Goal: Task Accomplishment & Management: Manage account settings

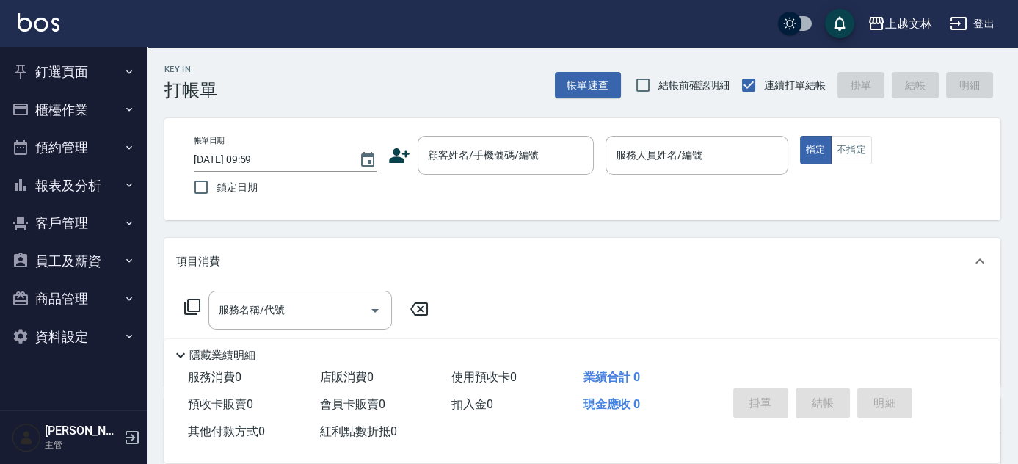
click at [69, 115] on button "櫃檯作業" at bounding box center [73, 110] width 135 height 38
click at [120, 114] on button "櫃檯作業" at bounding box center [73, 110] width 135 height 38
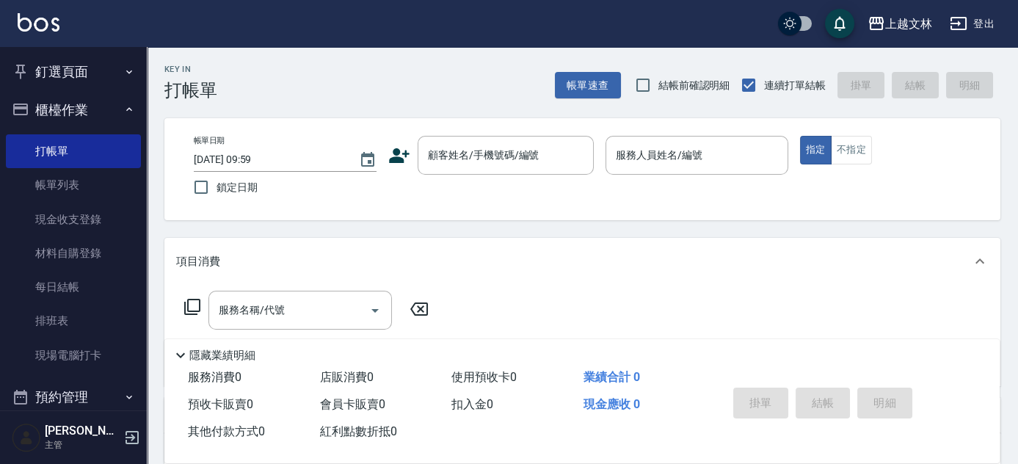
drag, startPoint x: 87, startPoint y: 356, endPoint x: 1022, endPoint y: 303, distance: 936.4
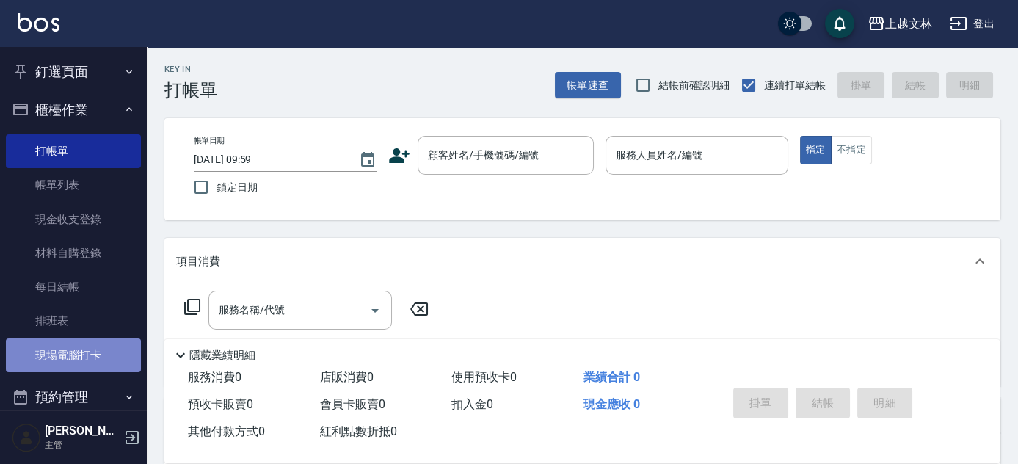
click at [82, 352] on link "現場電腦打卡" at bounding box center [73, 355] width 135 height 34
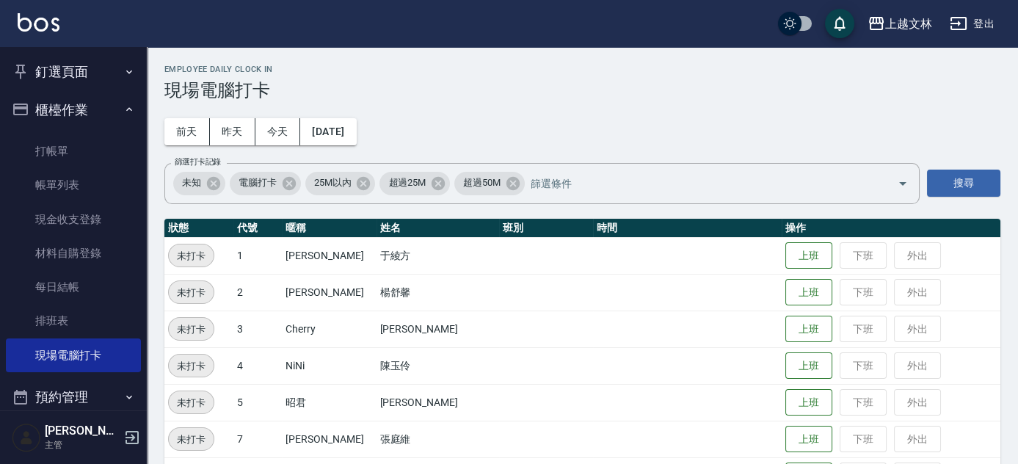
scroll to position [405, 0]
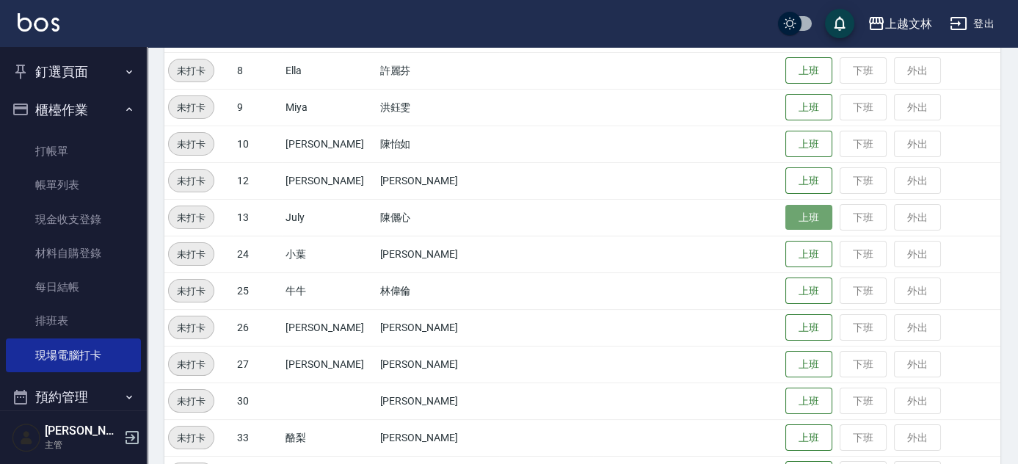
click at [790, 219] on button "上班" at bounding box center [808, 218] width 47 height 26
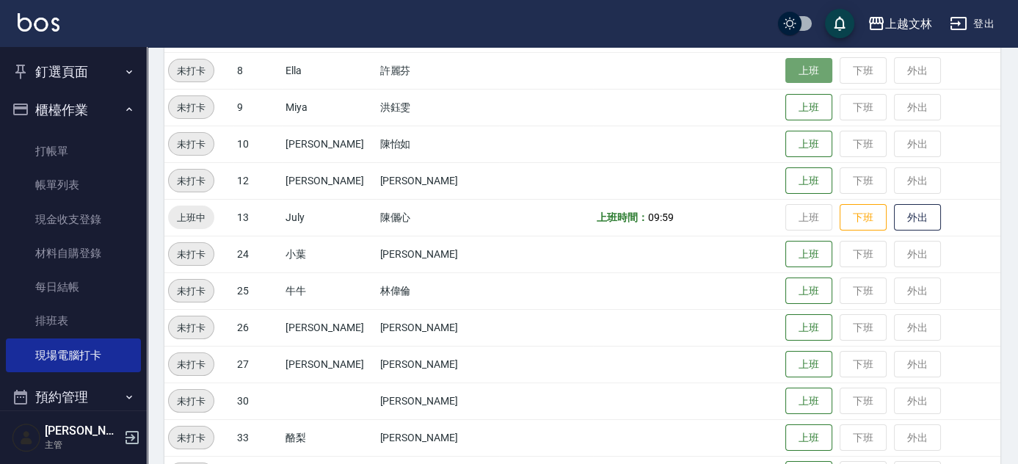
click at [796, 70] on button "上班" at bounding box center [808, 71] width 47 height 26
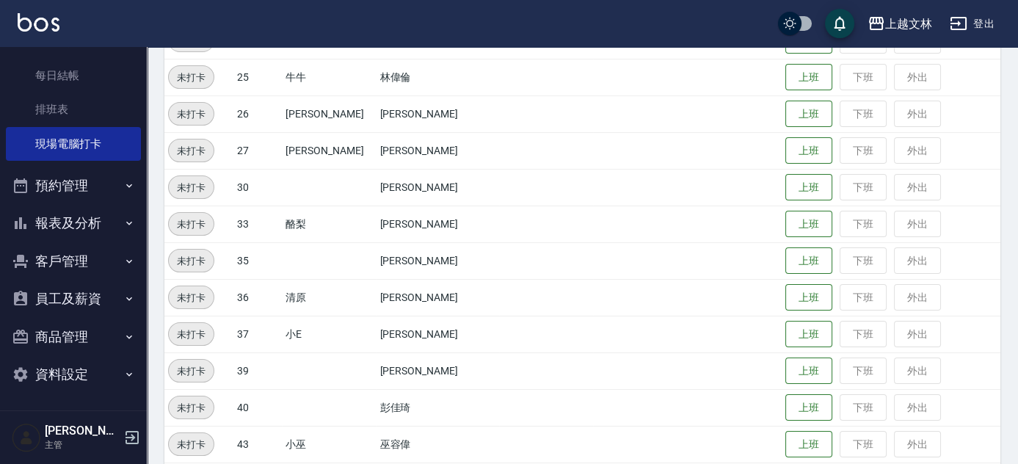
scroll to position [672, 0]
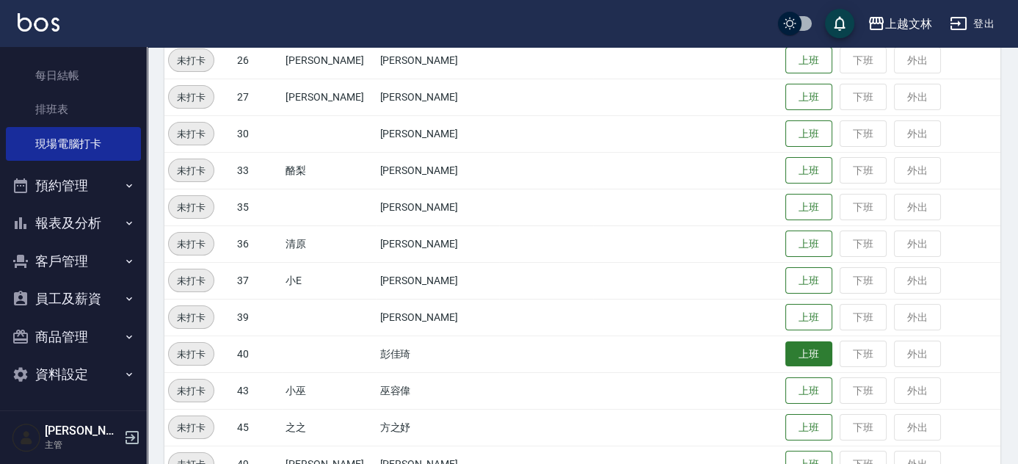
click at [785, 352] on button "上班" at bounding box center [808, 354] width 47 height 26
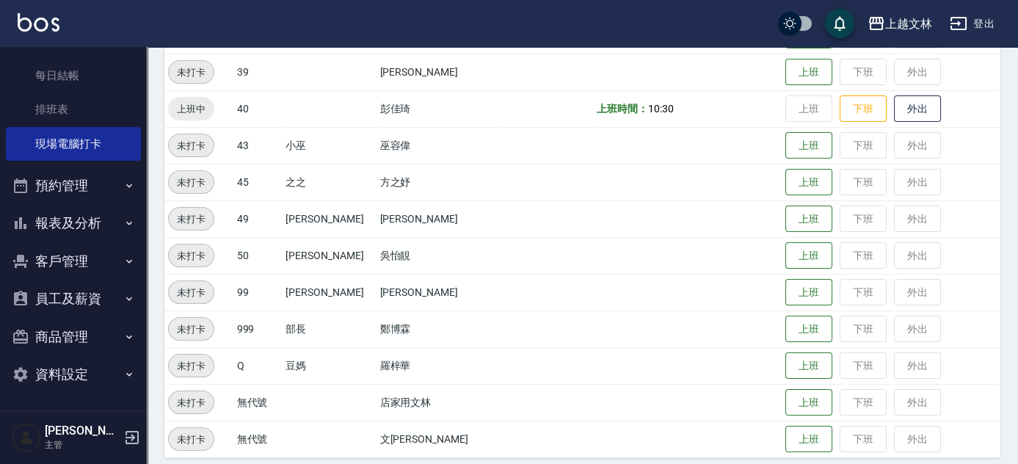
scroll to position [928, 0]
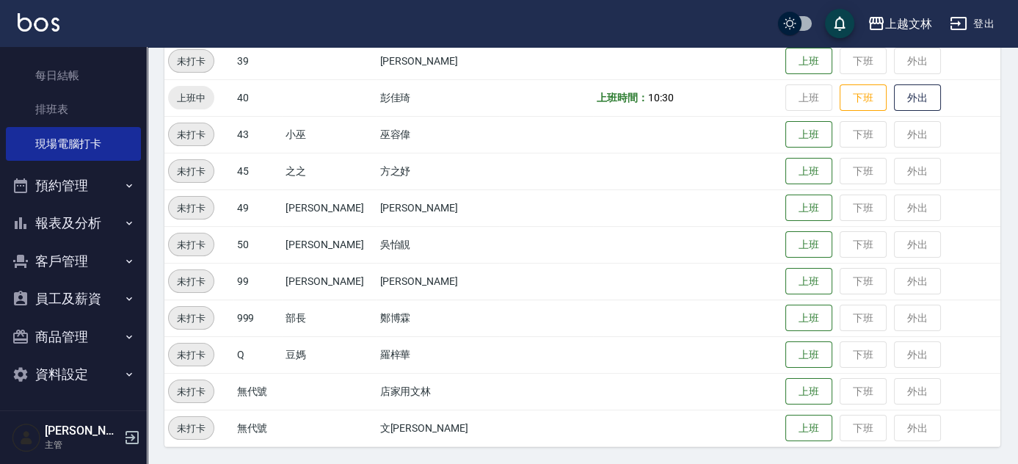
drag, startPoint x: 1017, startPoint y: 329, endPoint x: 1019, endPoint y: 274, distance: 55.8
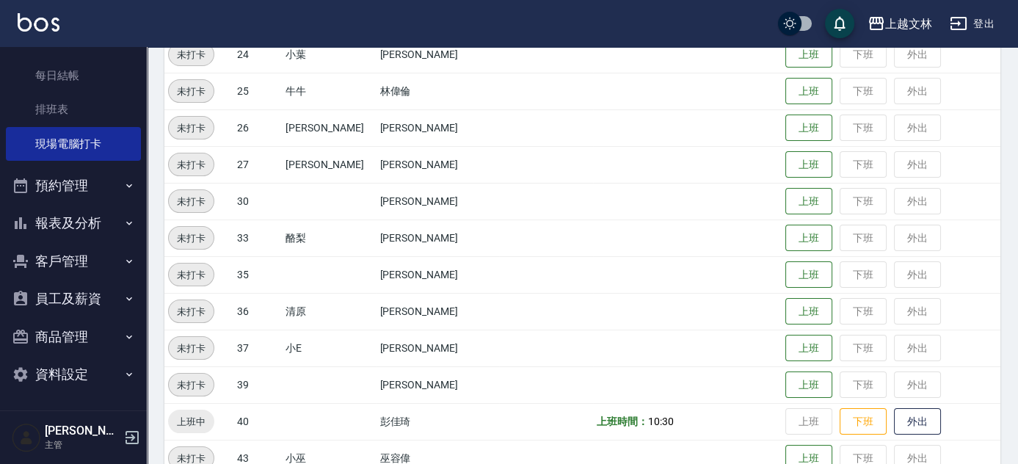
scroll to position [586, 0]
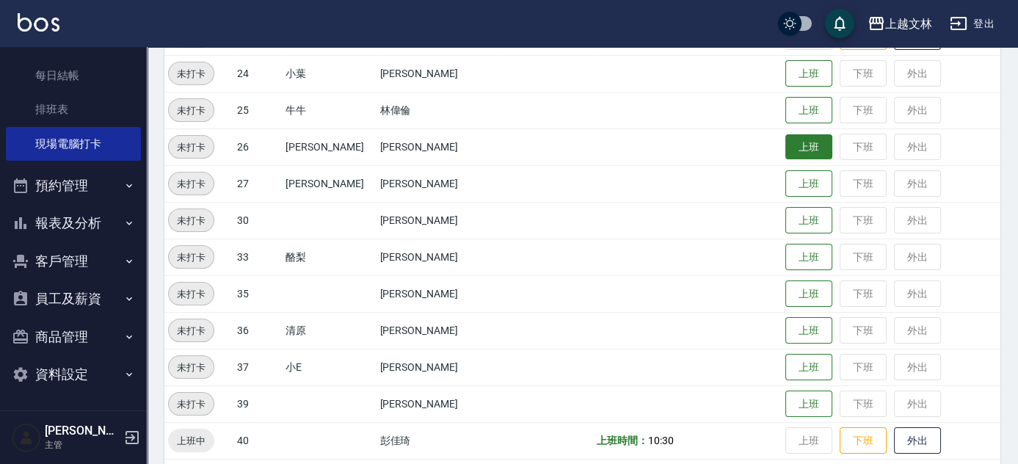
click at [794, 148] on button "上班" at bounding box center [808, 147] width 47 height 26
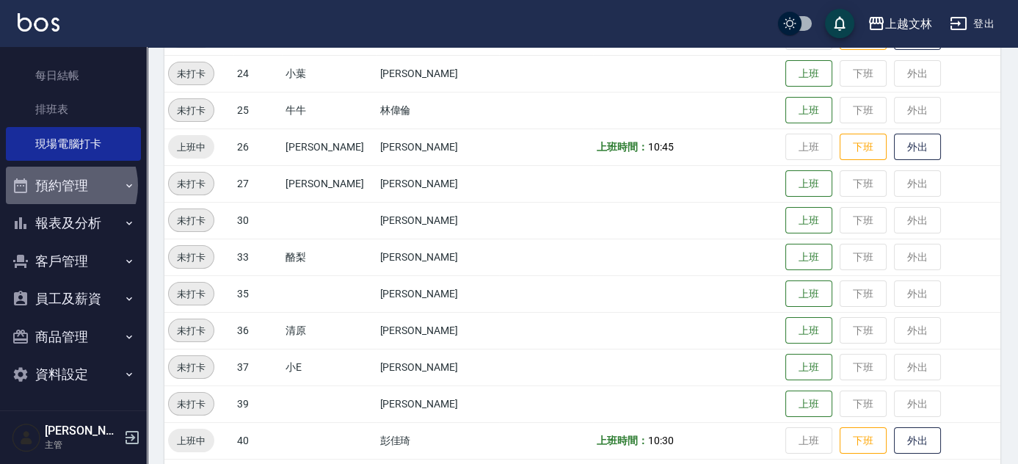
click at [63, 185] on button "預約管理" at bounding box center [73, 186] width 135 height 38
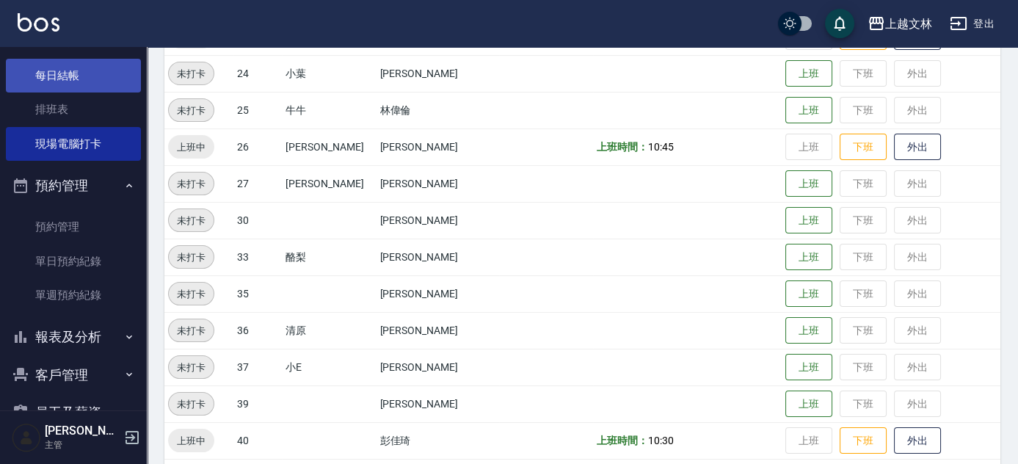
click at [88, 73] on link "每日結帳" at bounding box center [73, 76] width 135 height 34
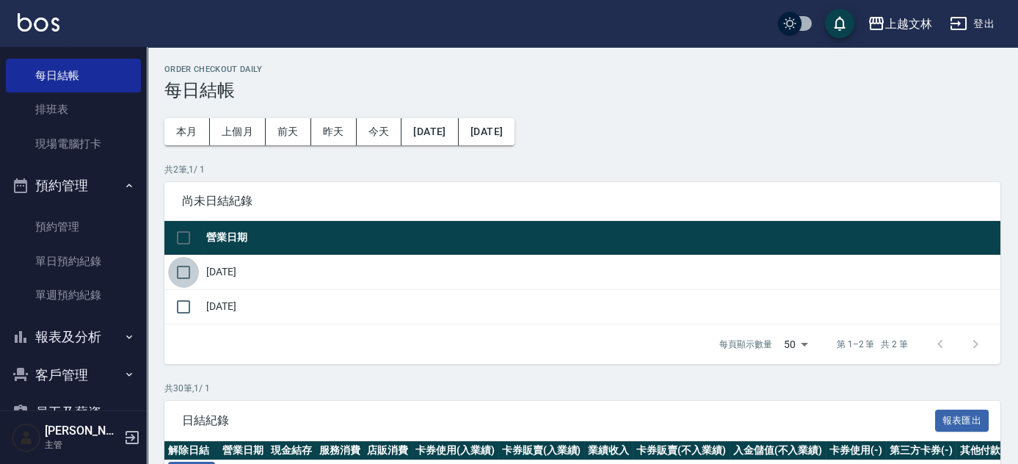
click at [187, 272] on input "checkbox" at bounding box center [183, 272] width 31 height 31
checkbox input "true"
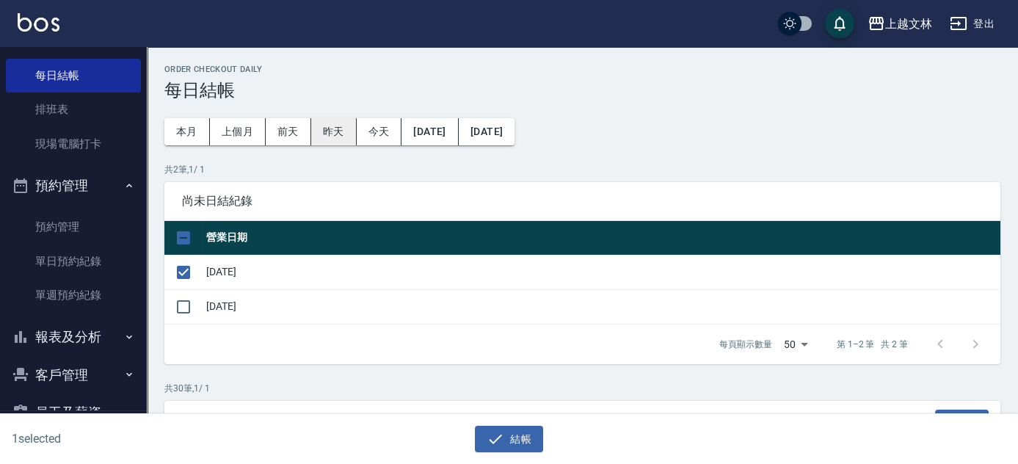
click at [329, 132] on button "昨天" at bounding box center [333, 131] width 45 height 27
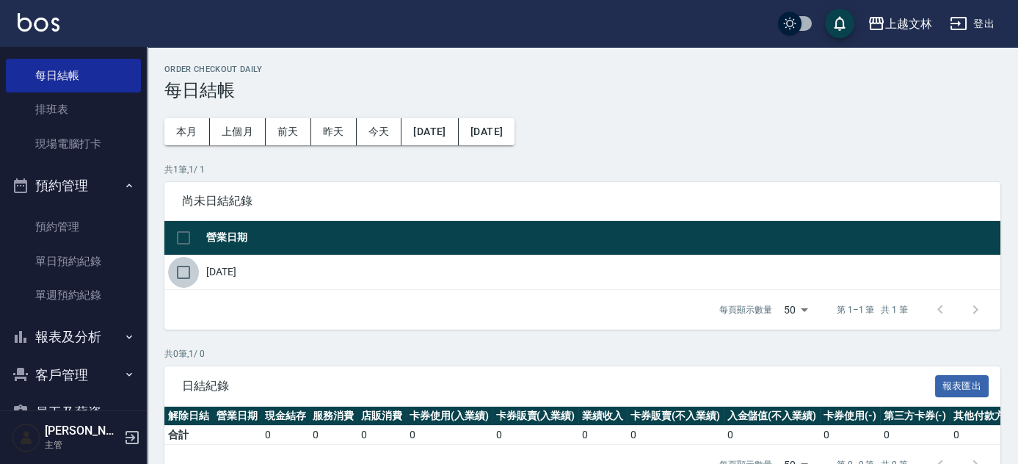
click at [181, 271] on input "checkbox" at bounding box center [183, 272] width 31 height 31
checkbox input "true"
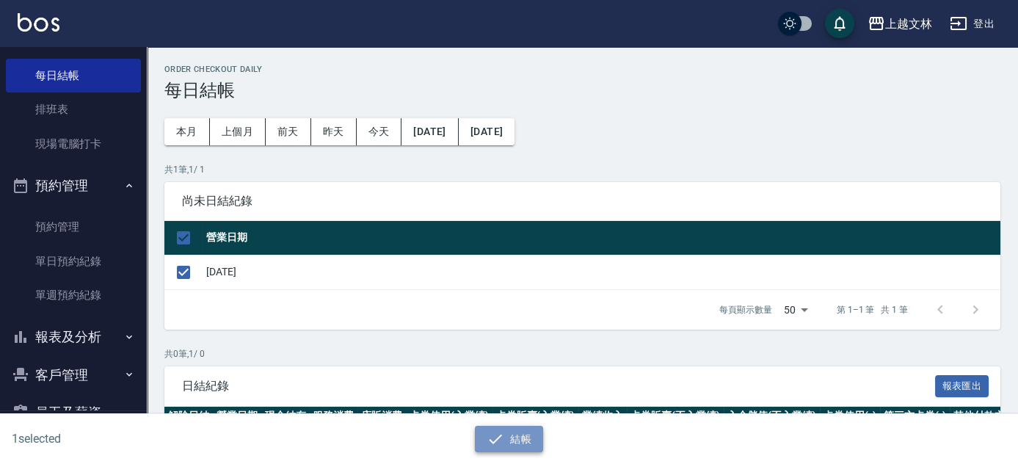
click at [492, 440] on icon "button" at bounding box center [496, 439] width 18 height 18
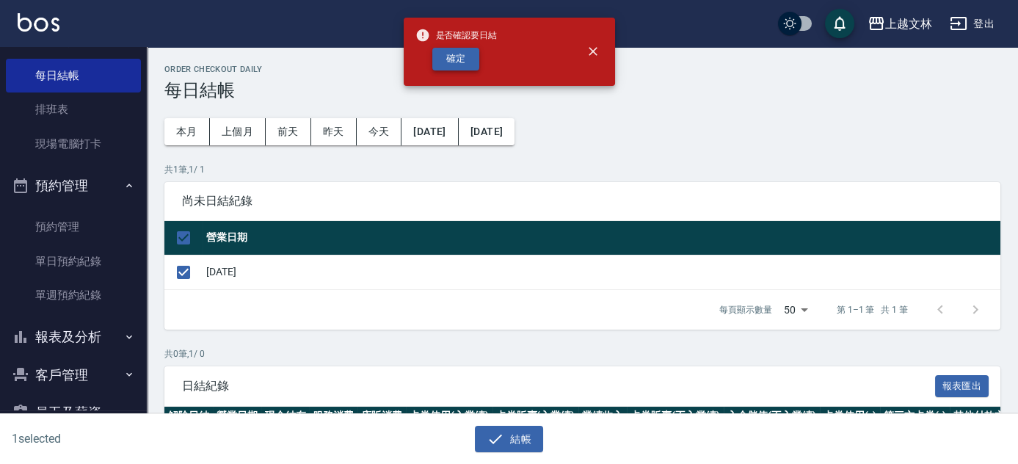
click at [459, 62] on button "確定" at bounding box center [455, 59] width 47 height 23
checkbox input "false"
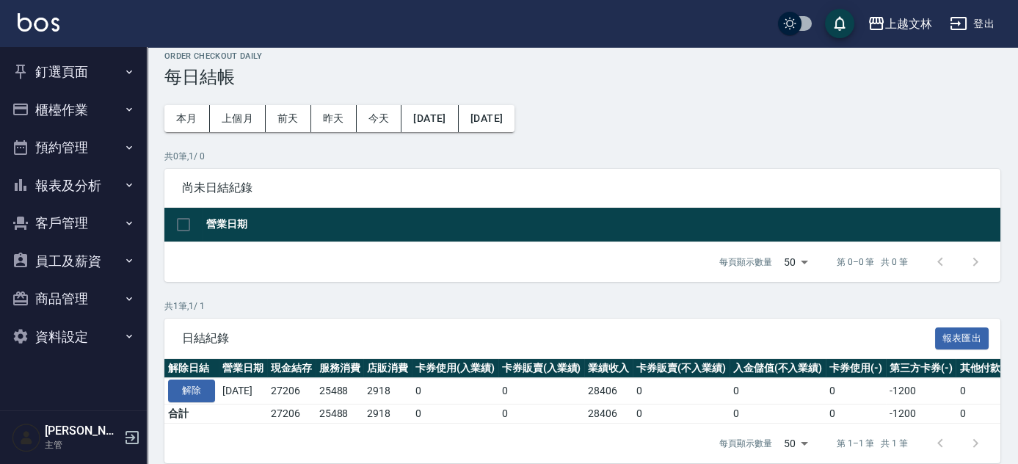
scroll to position [39, 0]
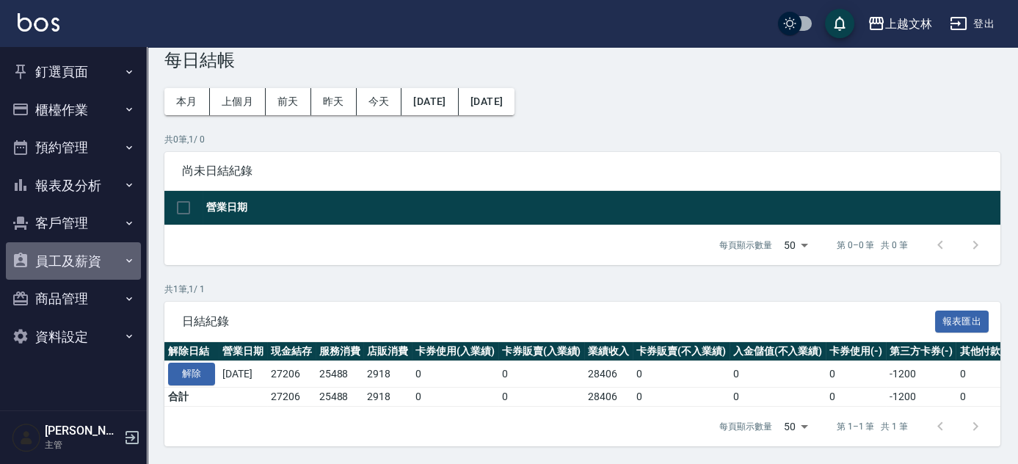
click at [88, 260] on button "員工及薪資" at bounding box center [73, 261] width 135 height 38
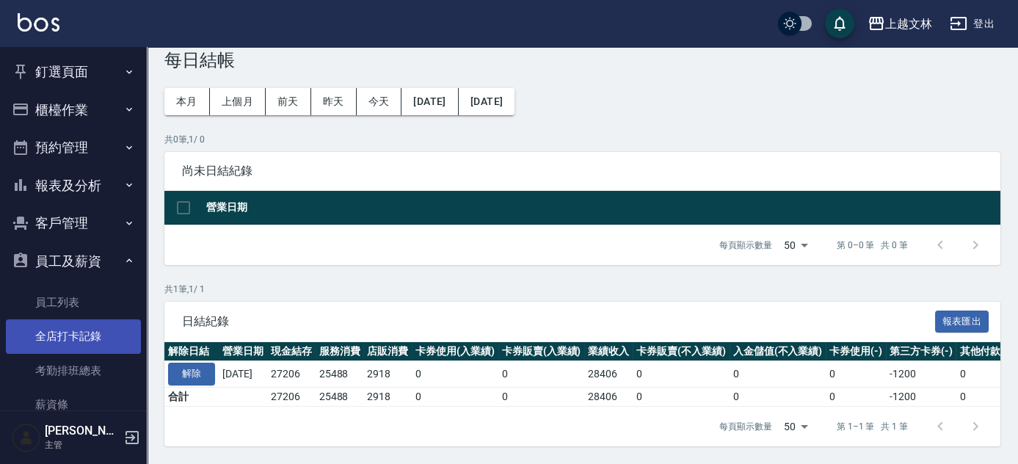
click at [69, 339] on link "全店打卡記錄" at bounding box center [73, 336] width 135 height 34
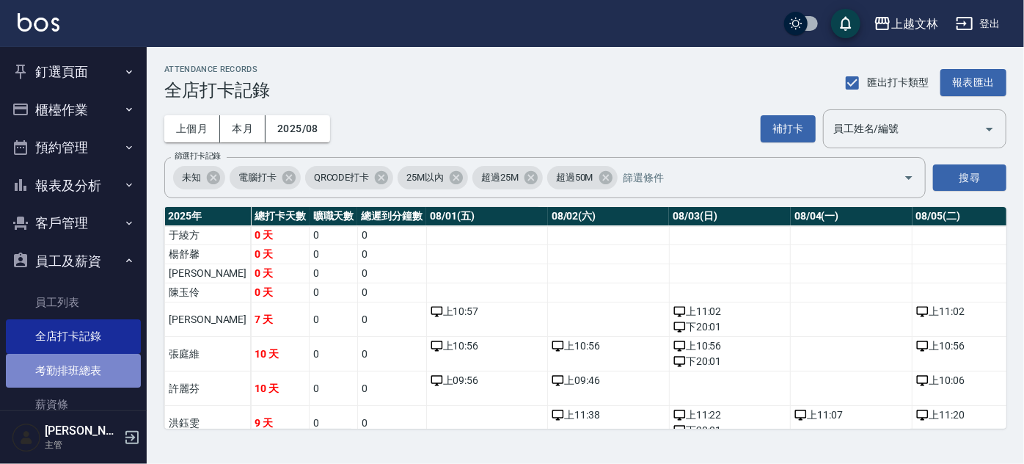
click at [83, 365] on link "考勤排班總表" at bounding box center [73, 371] width 135 height 34
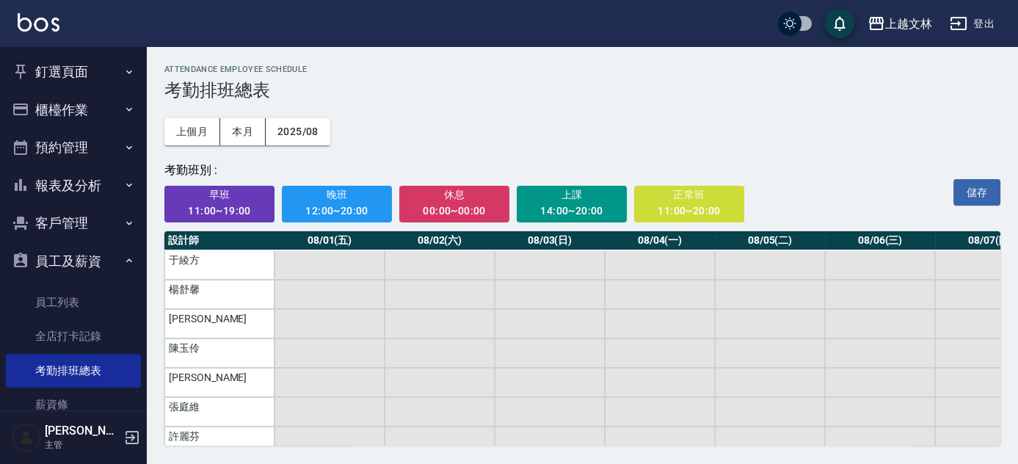
click at [62, 72] on button "釘選頁面" at bounding box center [73, 72] width 135 height 38
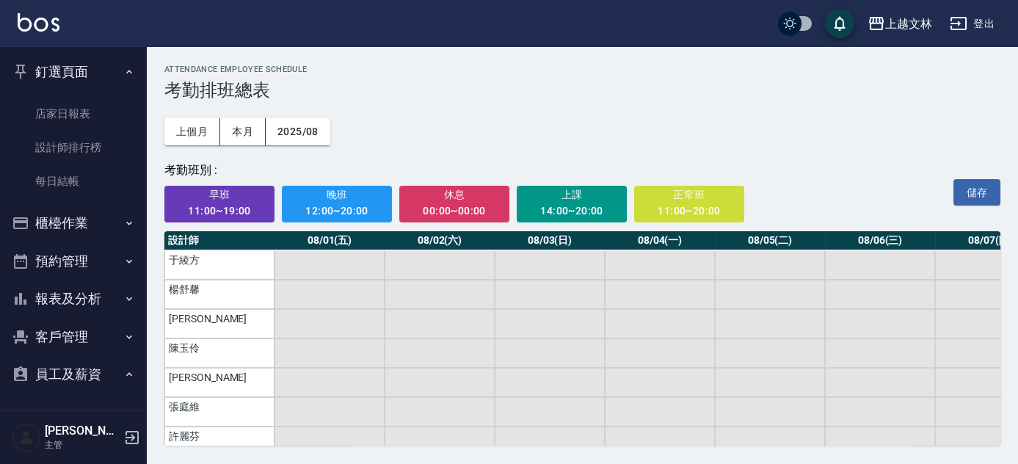
click at [80, 219] on button "櫃檯作業" at bounding box center [73, 223] width 135 height 38
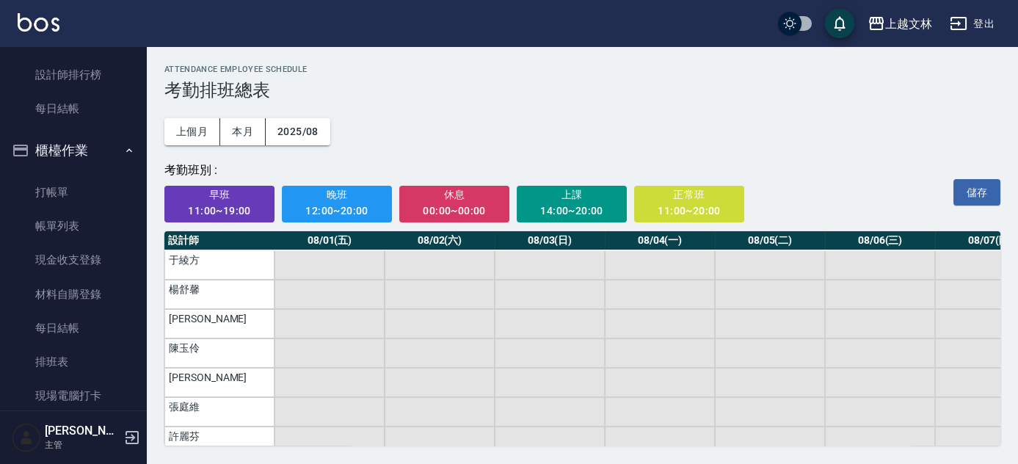
scroll to position [92, 0]
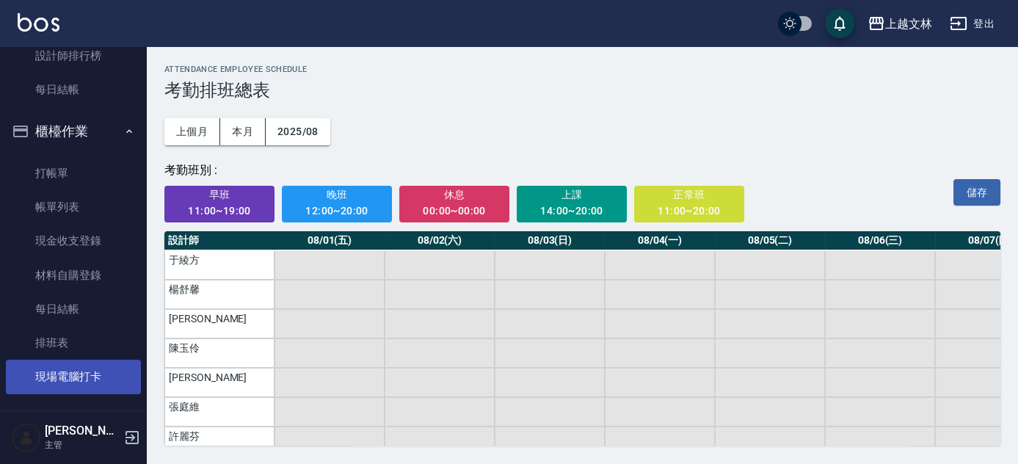
click at [92, 376] on link "現場電腦打卡" at bounding box center [73, 377] width 135 height 34
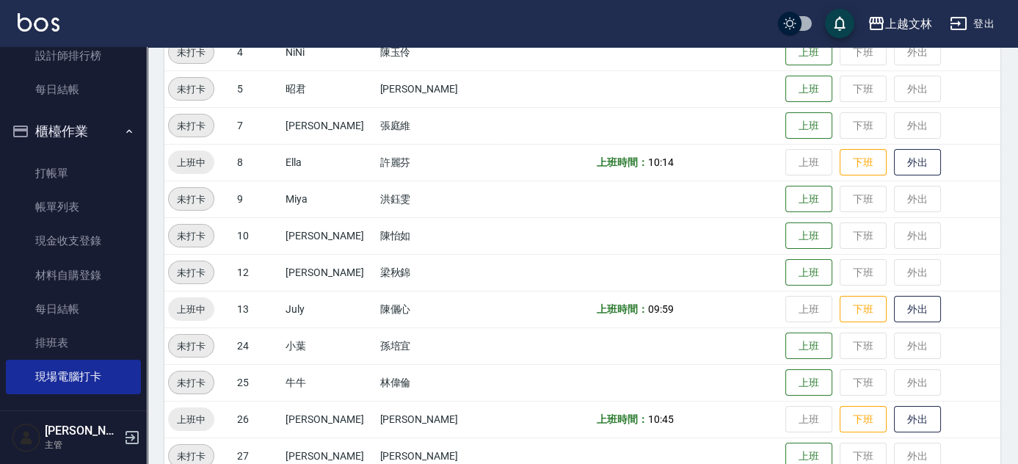
scroll to position [318, 0]
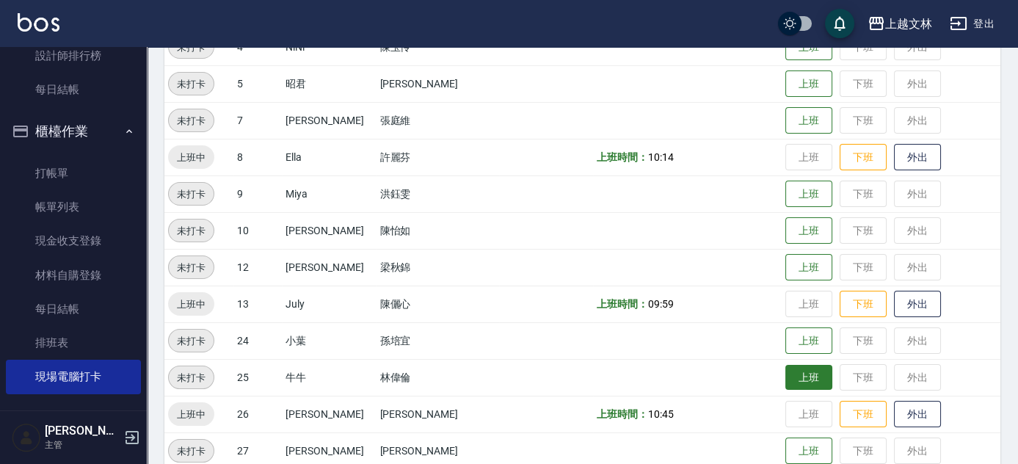
click at [791, 378] on button "上班" at bounding box center [808, 378] width 47 height 26
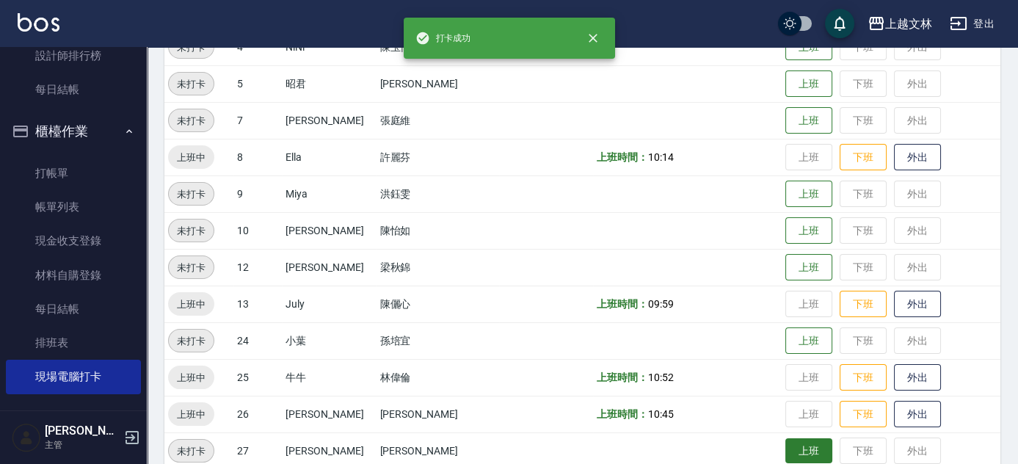
click at [785, 451] on button "上班" at bounding box center [808, 451] width 47 height 26
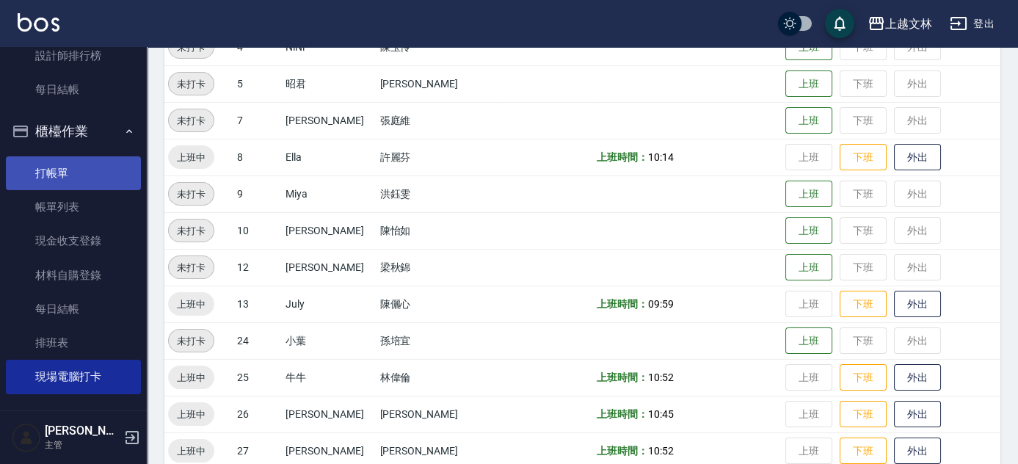
click at [65, 171] on link "打帳單" at bounding box center [73, 173] width 135 height 34
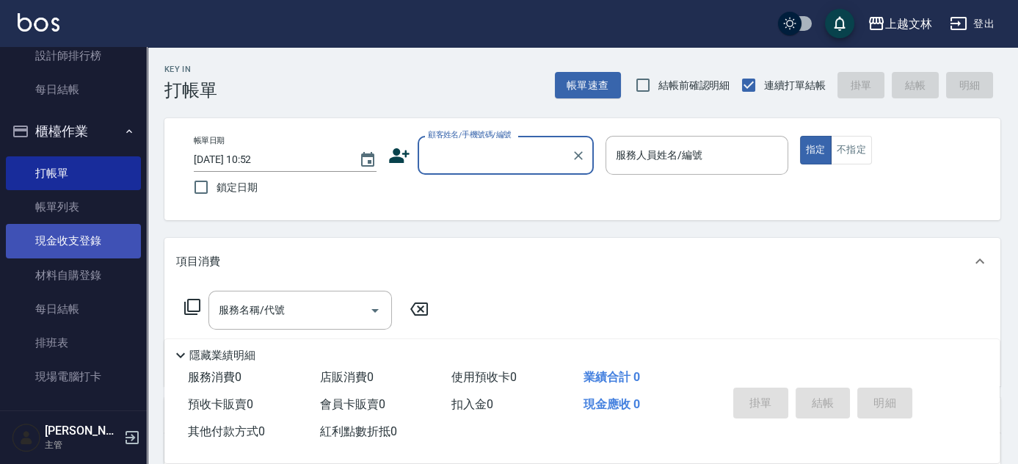
click at [79, 244] on link "現金收支登錄" at bounding box center [73, 241] width 135 height 34
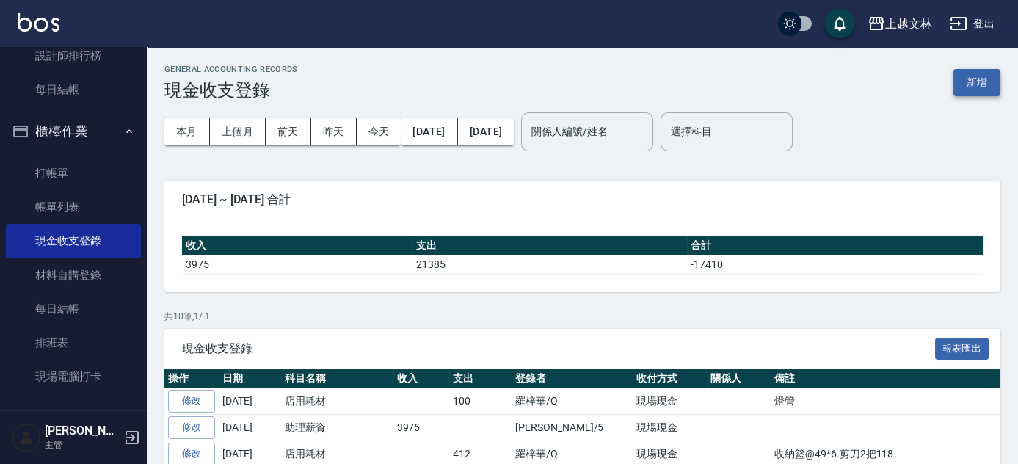
click at [974, 83] on button "新增" at bounding box center [976, 82] width 47 height 27
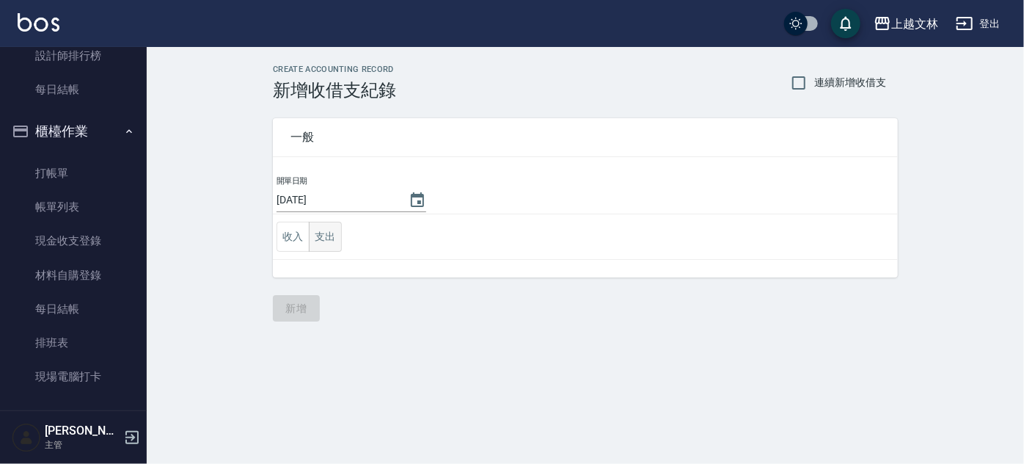
click at [322, 233] on button "支出" at bounding box center [325, 237] width 33 height 30
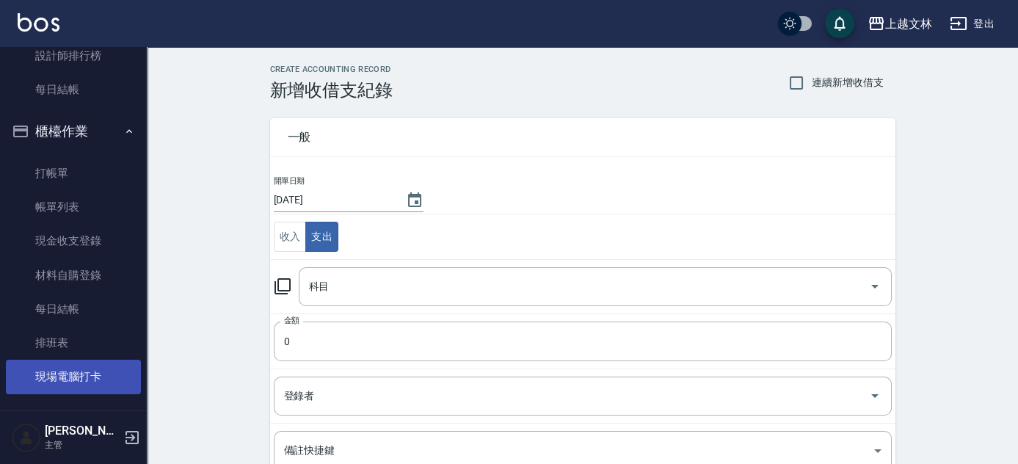
click at [100, 376] on link "現場電腦打卡" at bounding box center [73, 377] width 135 height 34
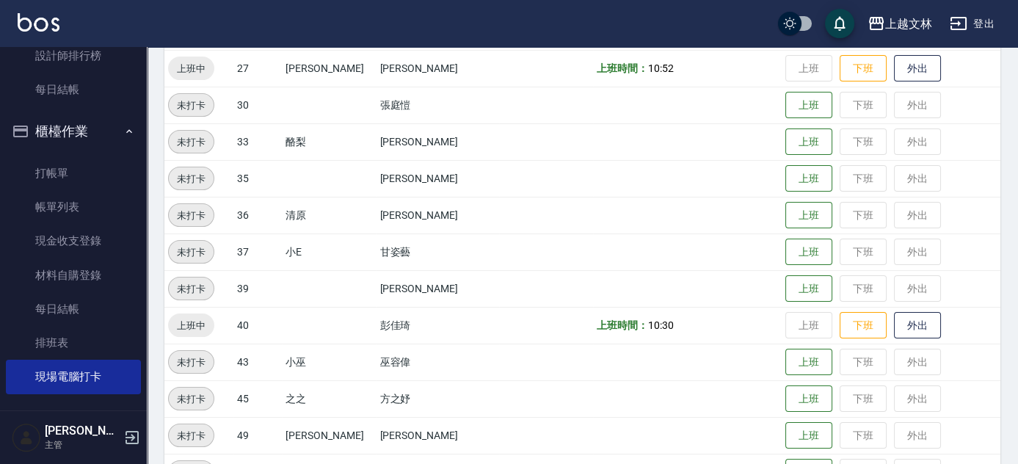
scroll to position [717, 0]
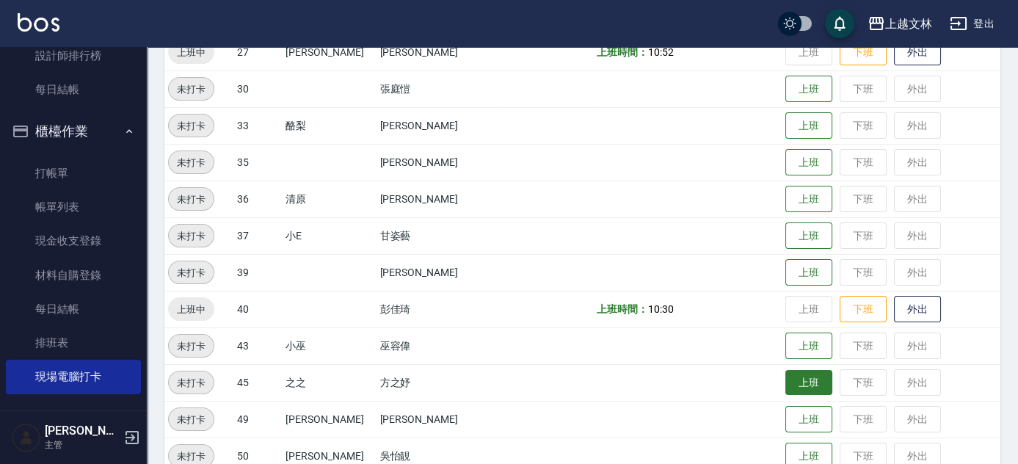
click at [798, 382] on button "上班" at bounding box center [808, 383] width 47 height 26
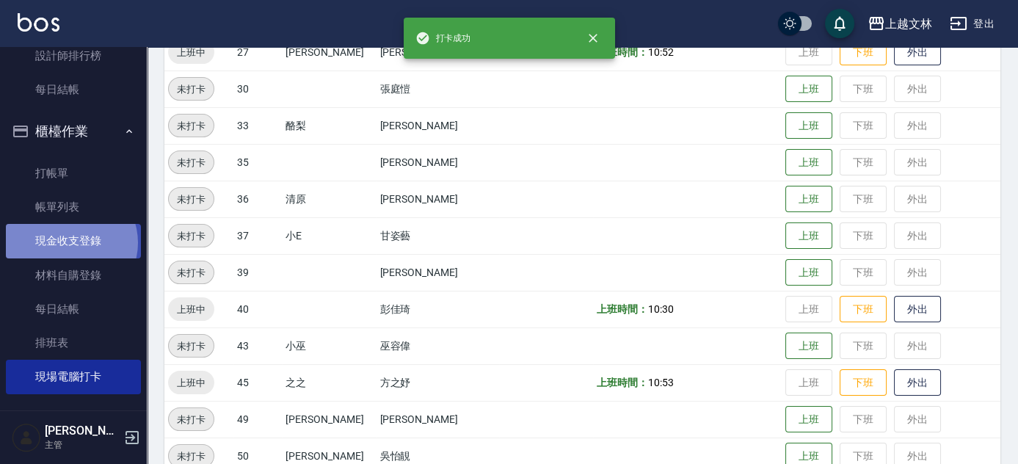
click at [70, 242] on link "現金收支登錄" at bounding box center [73, 241] width 135 height 34
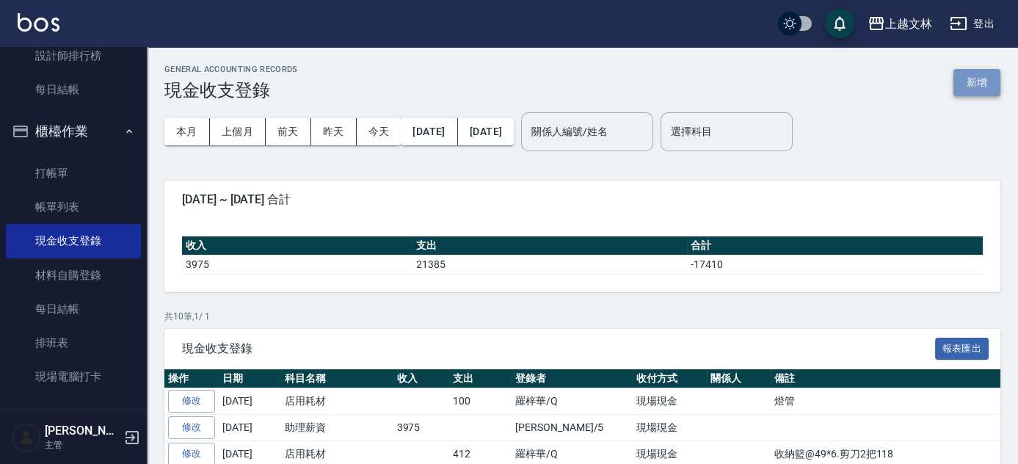
click at [977, 82] on button "新增" at bounding box center [976, 82] width 47 height 27
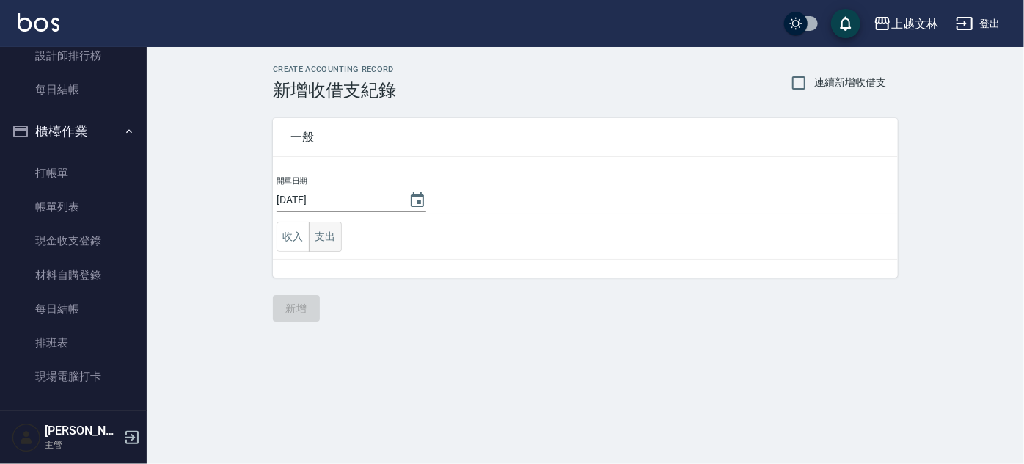
click at [327, 242] on button "支出" at bounding box center [325, 237] width 33 height 30
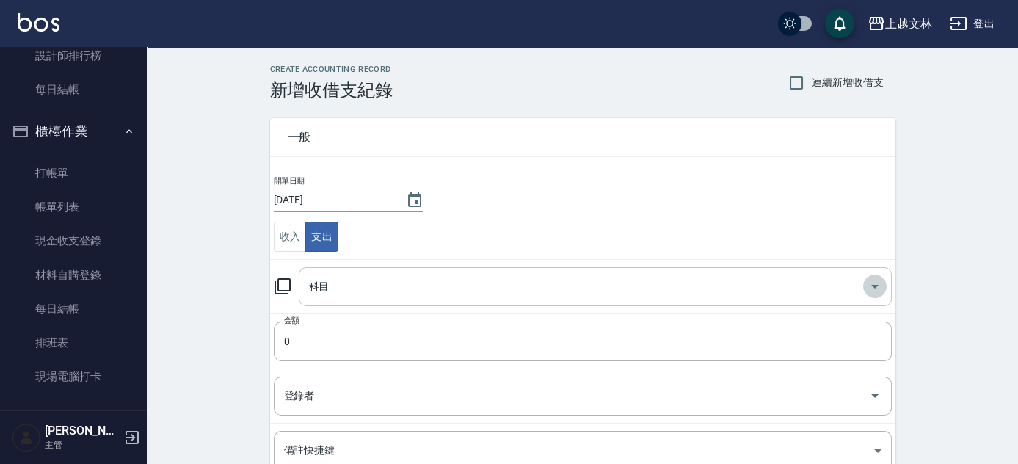
click at [876, 282] on icon "Open" at bounding box center [875, 286] width 18 height 18
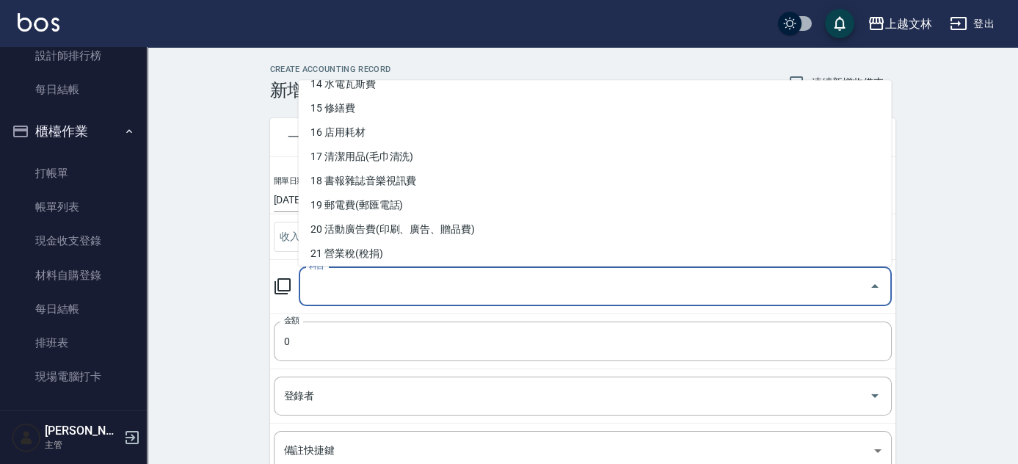
scroll to position [358, 0]
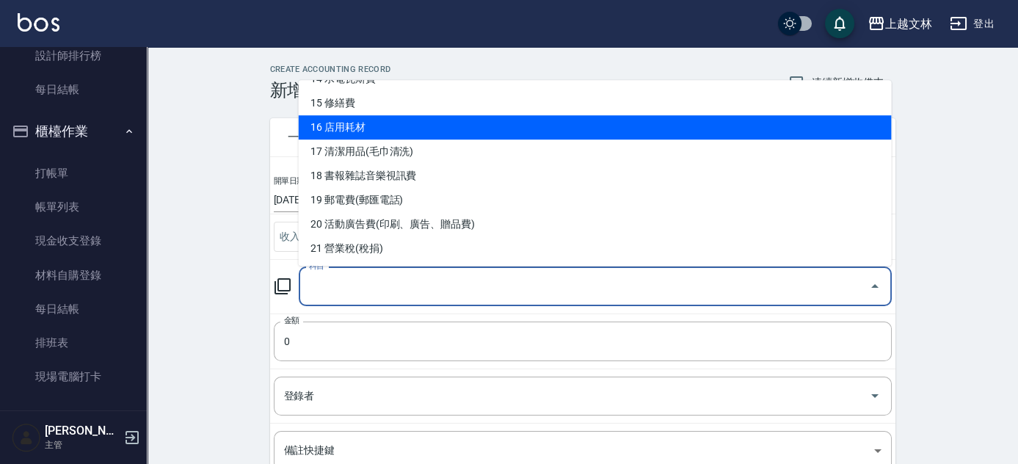
click at [374, 126] on li "16 店用耗材" at bounding box center [595, 127] width 593 height 24
type input "16 店用耗材"
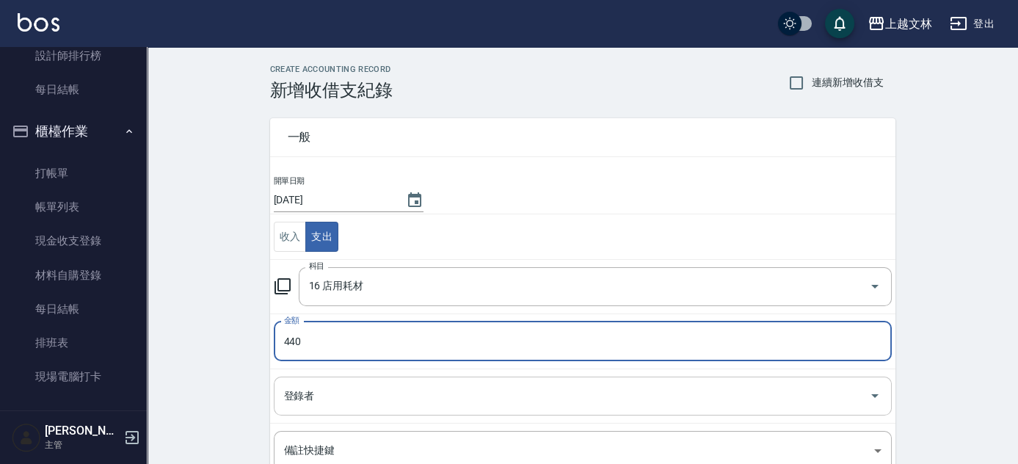
type input "440"
click at [370, 396] on input "登錄者" at bounding box center [571, 396] width 583 height 26
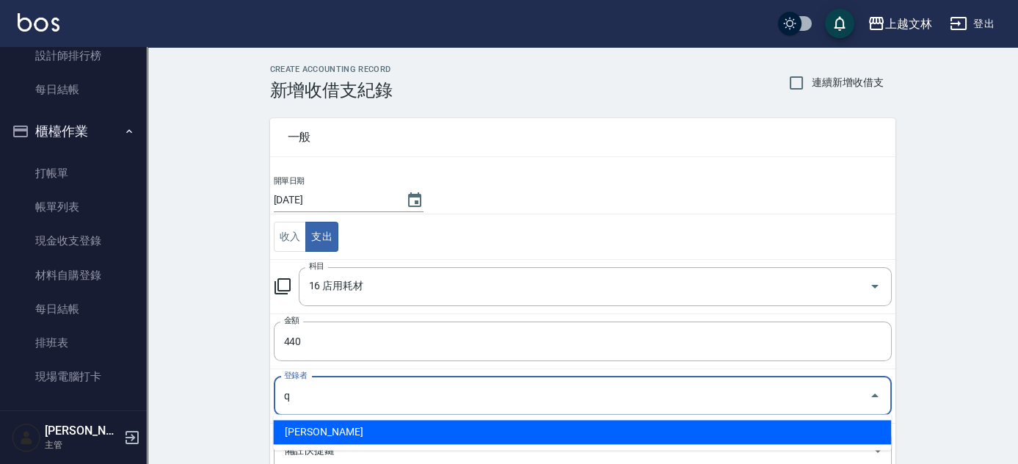
click at [315, 436] on li "羅梓華-Q" at bounding box center [582, 432] width 618 height 24
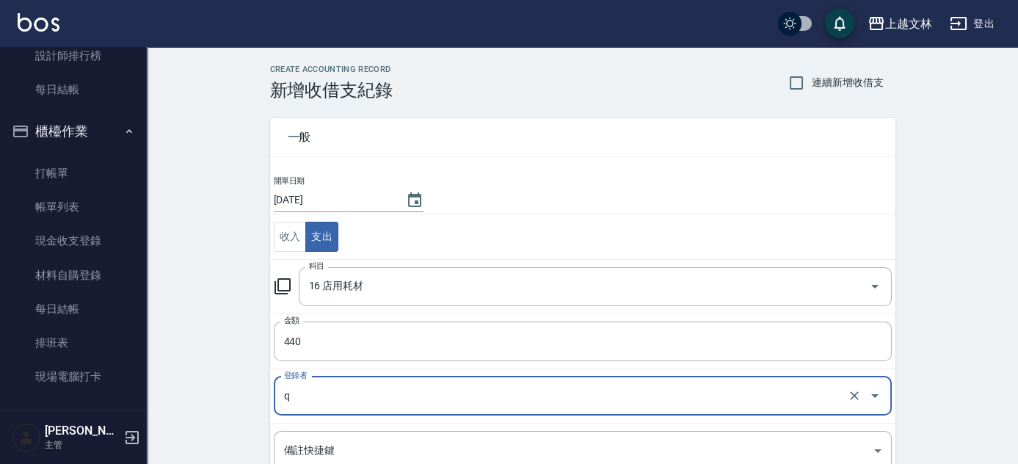
type input "羅梓華-Q"
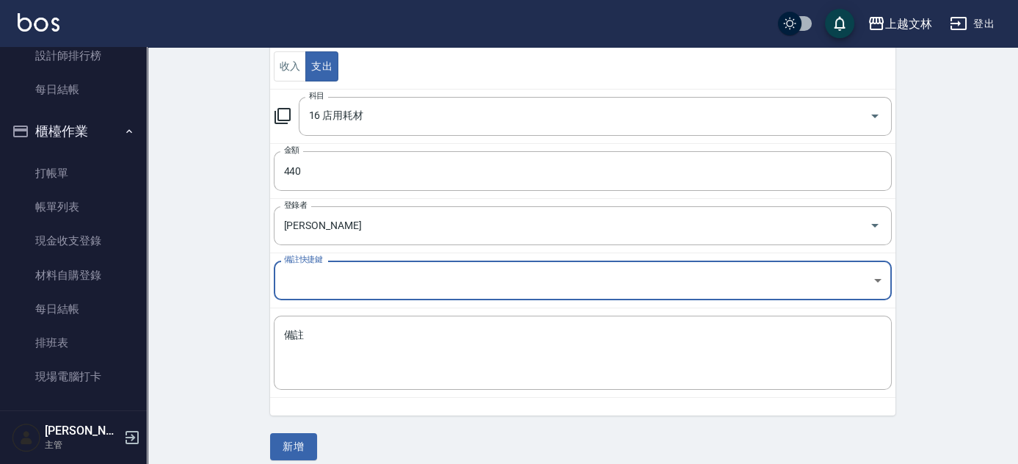
scroll to position [171, 0]
click at [283, 323] on div "x 備註" at bounding box center [583, 352] width 618 height 74
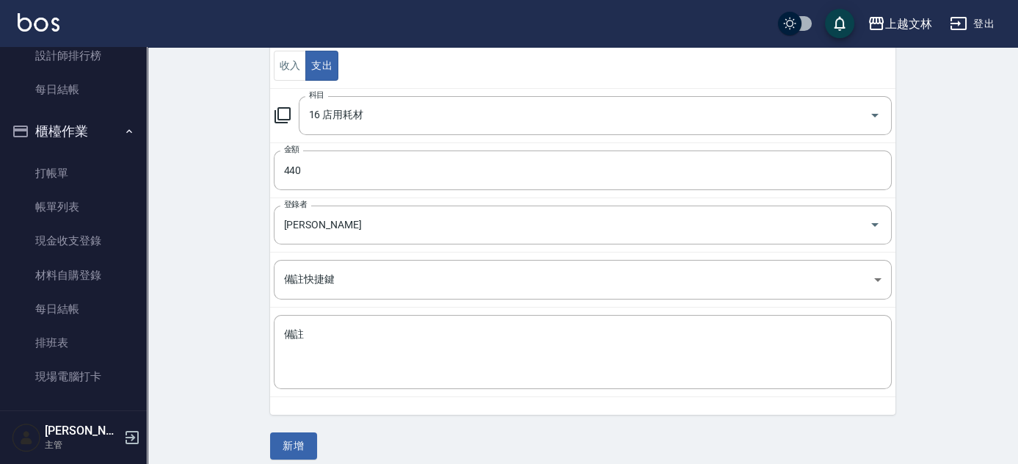
click at [751, 70] on td "收入 支出" at bounding box center [582, 65] width 625 height 45
click at [280, 324] on div "x 備註" at bounding box center [583, 352] width 618 height 74
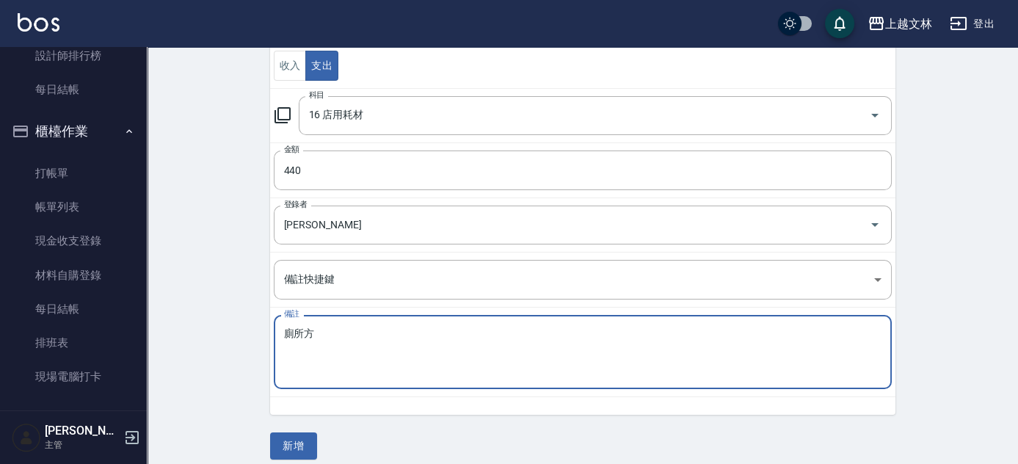
click at [323, 332] on textarea "廁所方" at bounding box center [582, 352] width 597 height 50
click at [307, 329] on textarea "廁所方香" at bounding box center [582, 352] width 597 height 50
click at [337, 327] on textarea "廁所芳香" at bounding box center [582, 352] width 597 height 50
type textarea "廁所芳香劑"
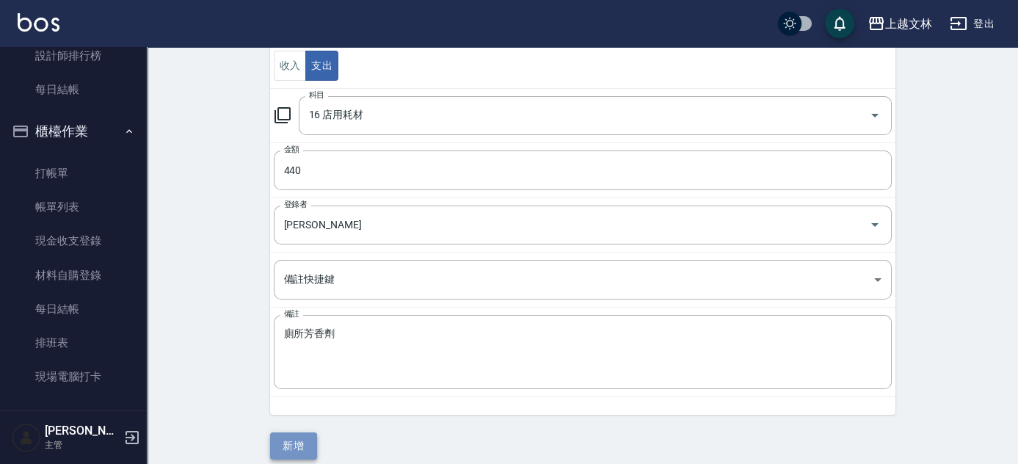
click at [298, 443] on button "新增" at bounding box center [293, 445] width 47 height 27
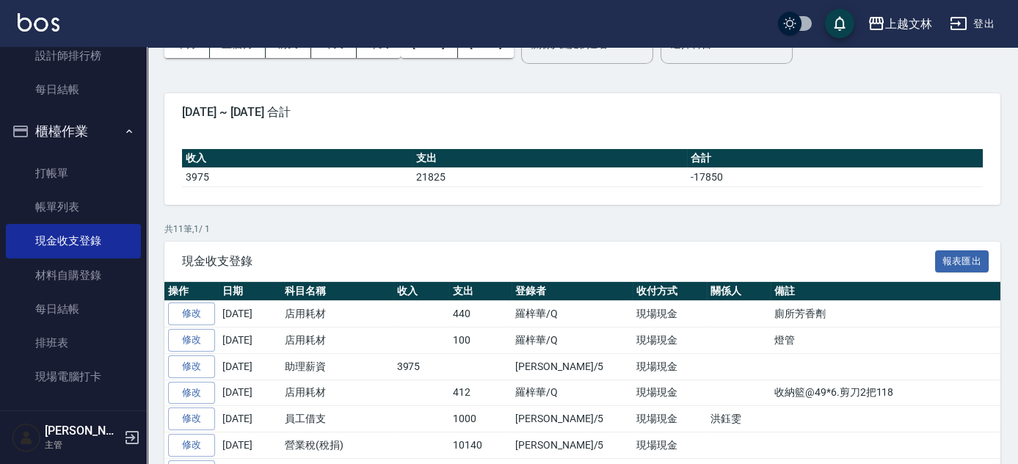
scroll to position [98, 0]
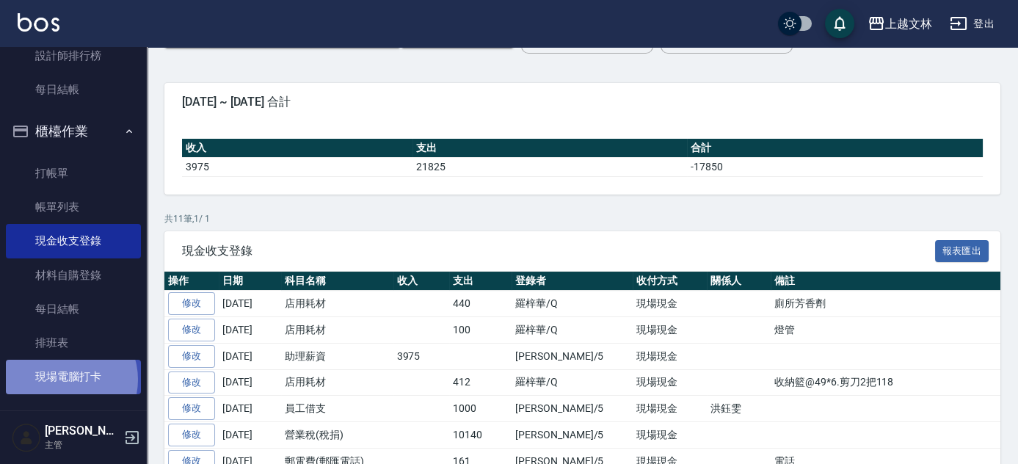
click at [64, 379] on link "現場電腦打卡" at bounding box center [73, 377] width 135 height 34
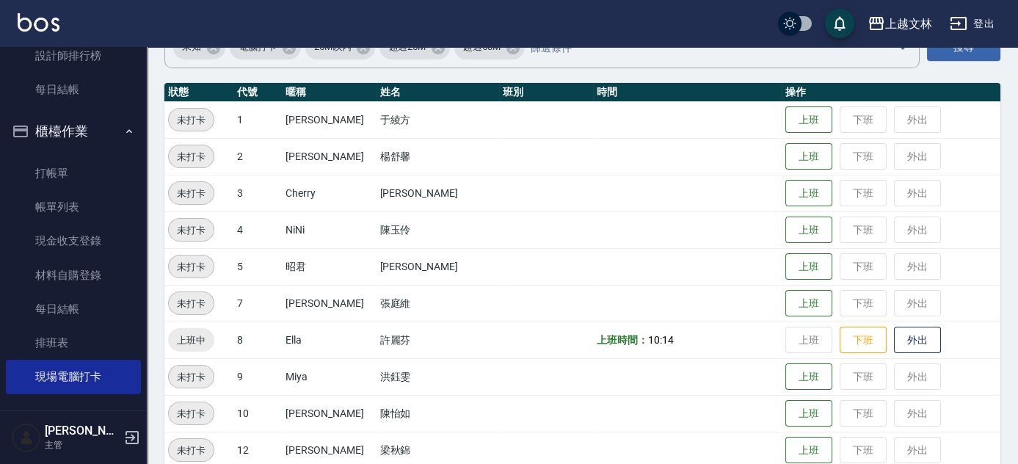
scroll to position [141, 0]
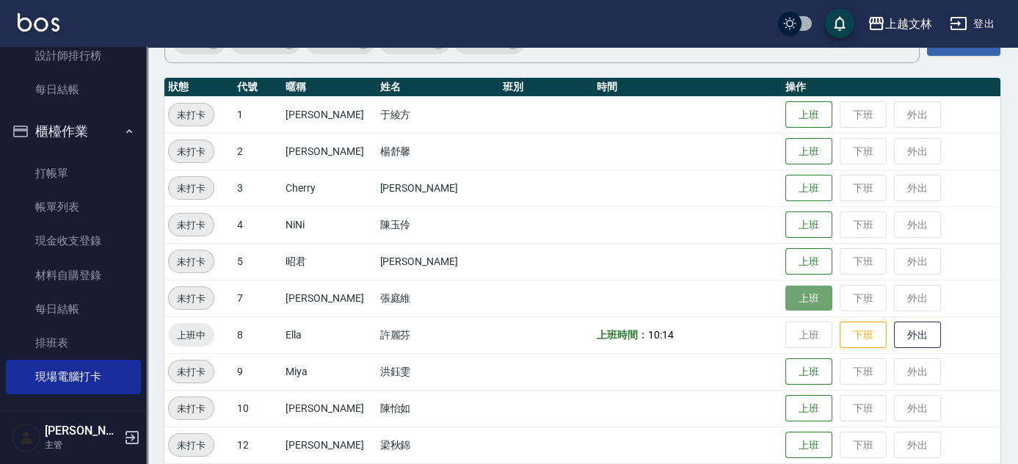
click at [785, 294] on button "上班" at bounding box center [808, 298] width 47 height 26
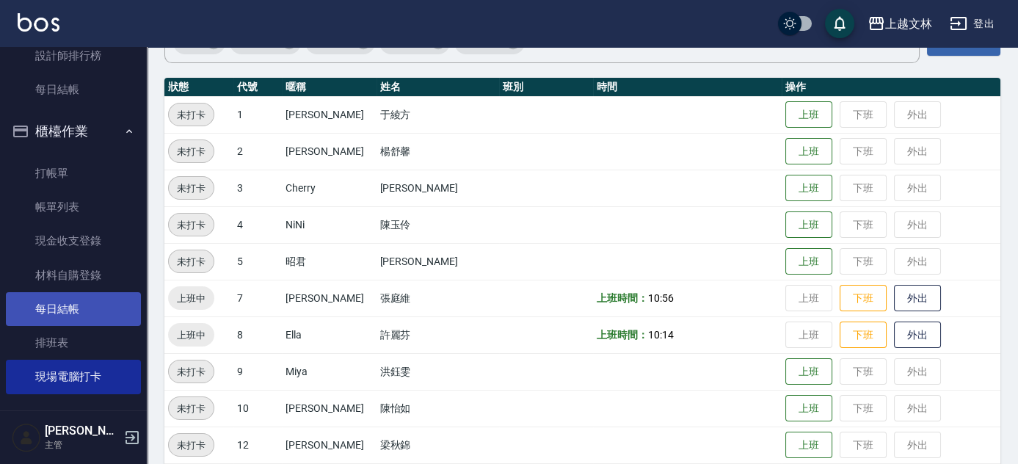
click at [80, 307] on link "每日結帳" at bounding box center [73, 309] width 135 height 34
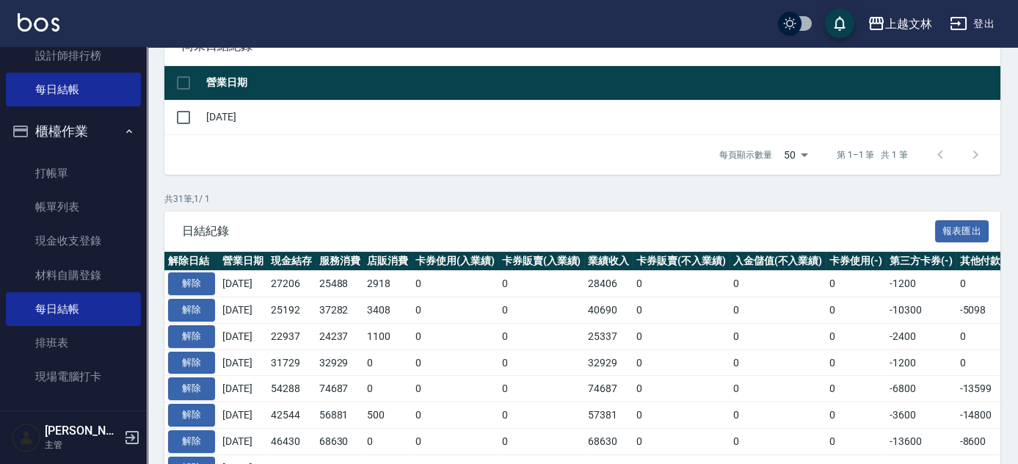
scroll to position [170, 0]
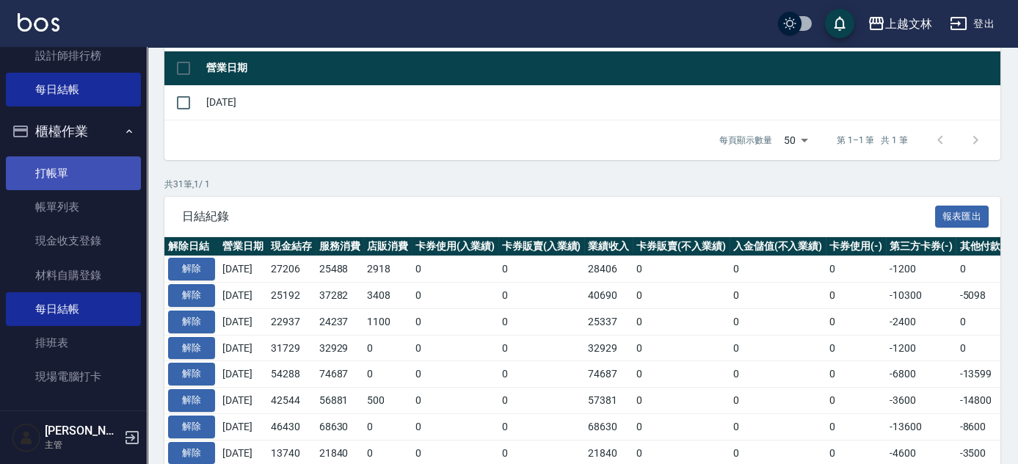
click at [37, 173] on link "打帳單" at bounding box center [73, 173] width 135 height 34
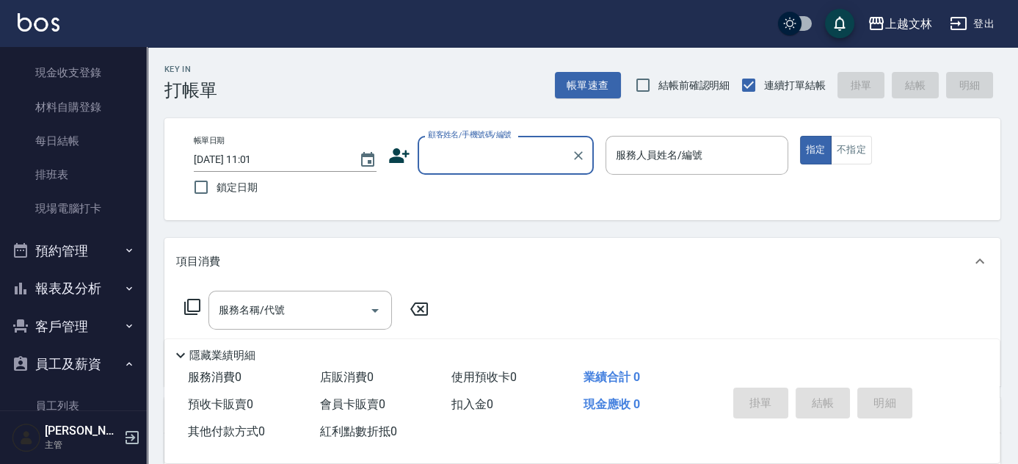
scroll to position [272, 0]
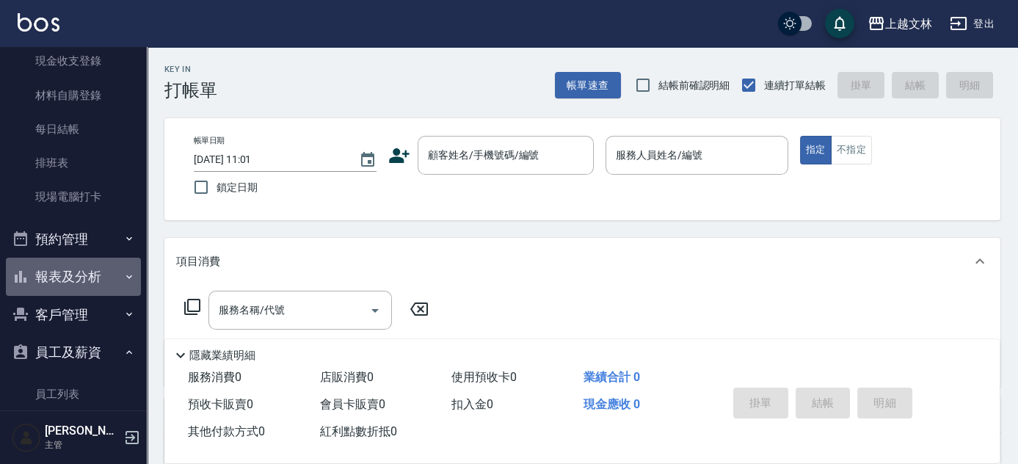
click at [89, 271] on button "報表及分析" at bounding box center [73, 277] width 135 height 38
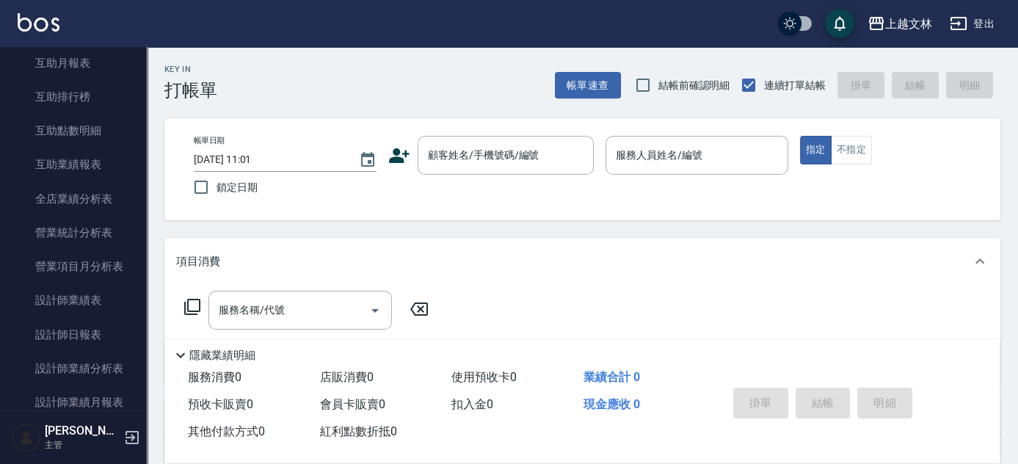
scroll to position [708, 0]
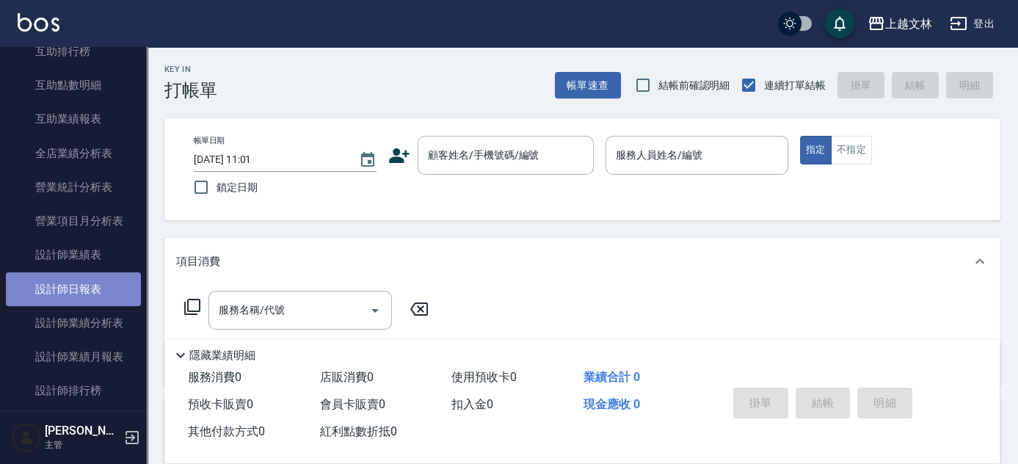
click at [112, 295] on link "設計師日報表" at bounding box center [73, 289] width 135 height 34
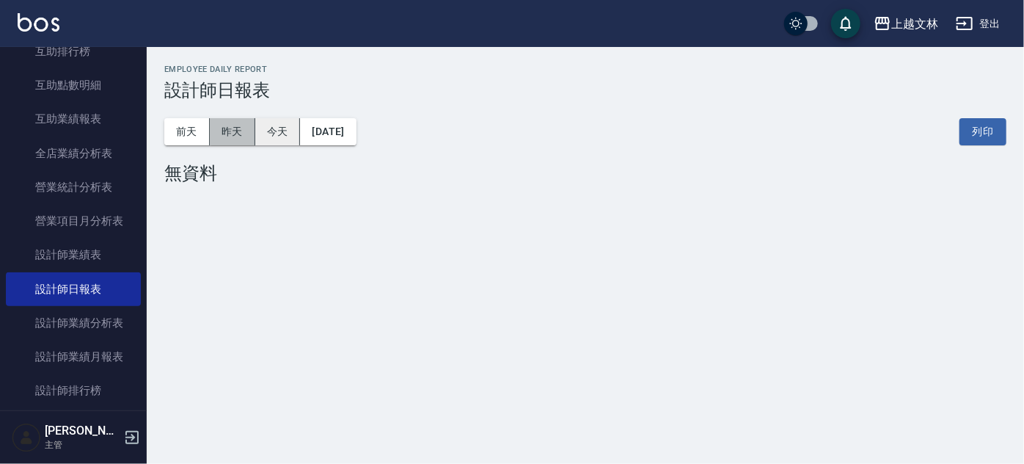
drag, startPoint x: 236, startPoint y: 128, endPoint x: 266, endPoint y: 128, distance: 30.1
click at [236, 130] on button "昨天" at bounding box center [232, 131] width 45 height 27
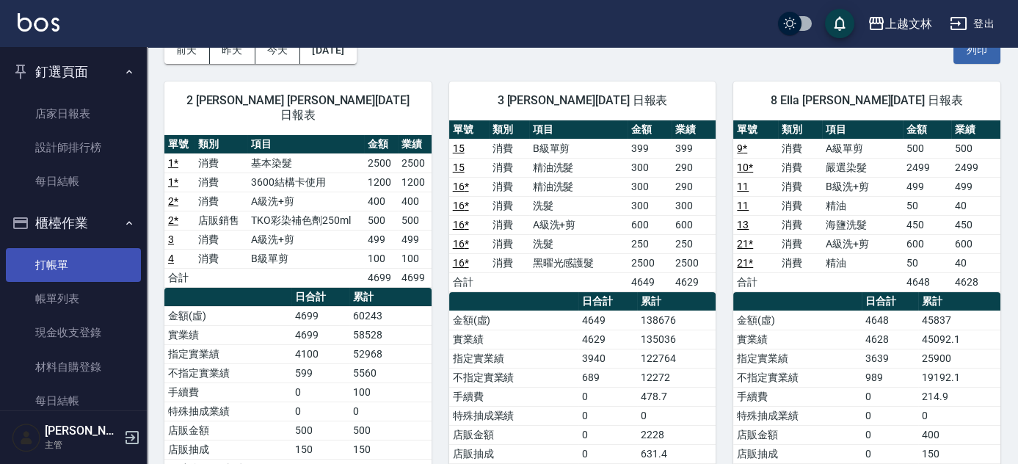
click at [77, 255] on link "打帳單" at bounding box center [73, 265] width 135 height 34
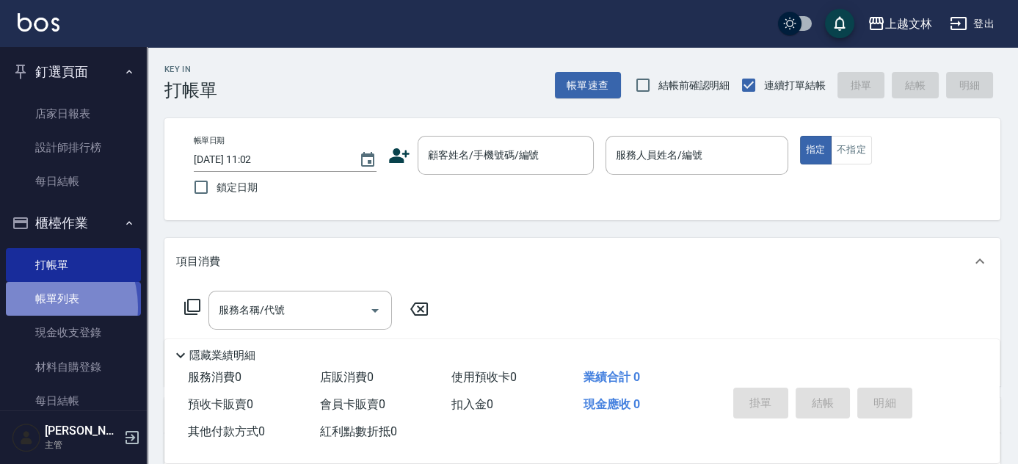
click at [36, 307] on link "帳單列表" at bounding box center [73, 299] width 135 height 34
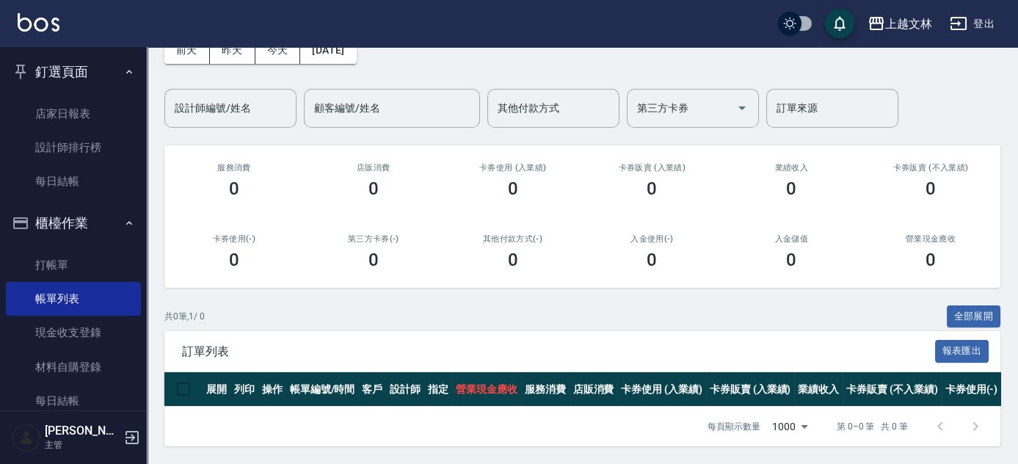
scroll to position [91, 0]
click at [72, 392] on link "每日結帳" at bounding box center [73, 401] width 135 height 34
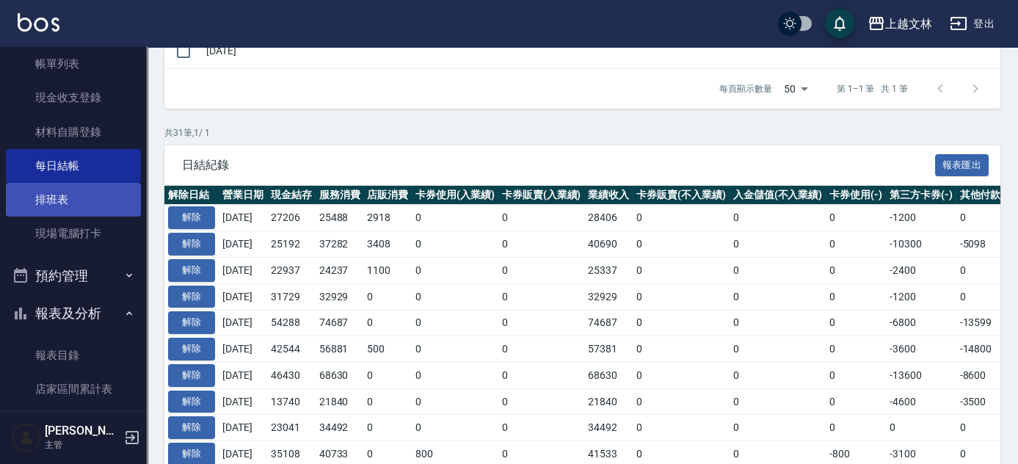
scroll to position [264, 0]
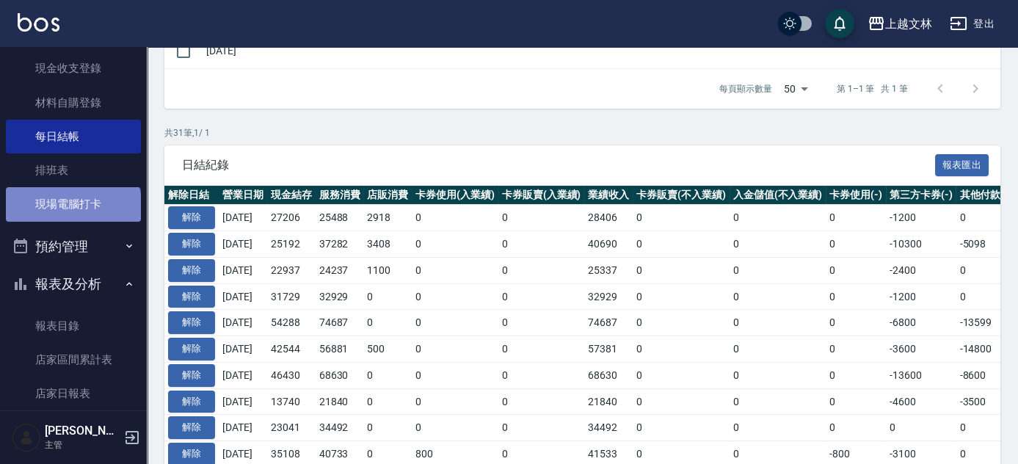
click at [72, 208] on link "現場電腦打卡" at bounding box center [73, 204] width 135 height 34
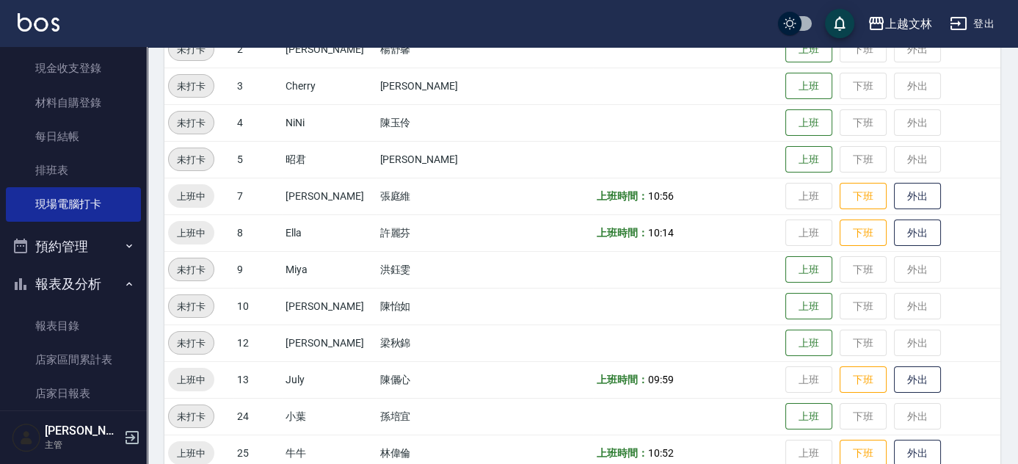
scroll to position [252, 0]
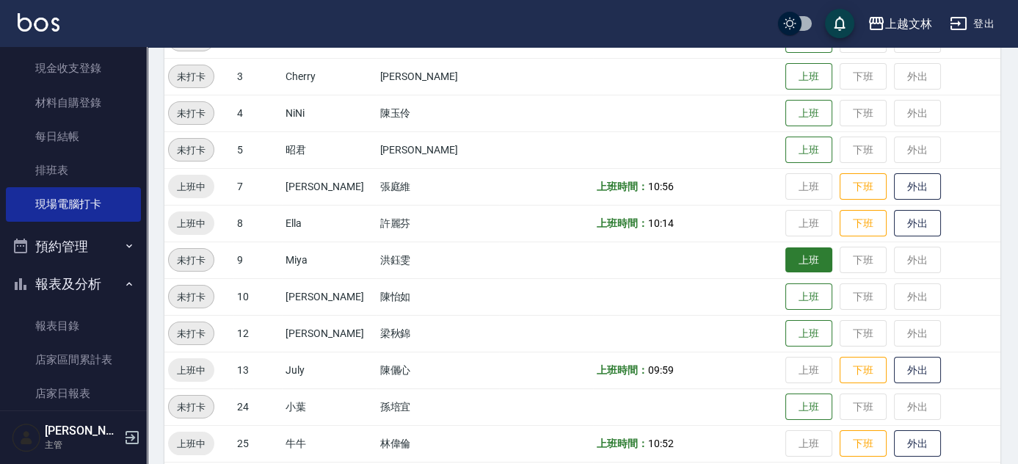
click at [790, 269] on button "上班" at bounding box center [808, 260] width 47 height 26
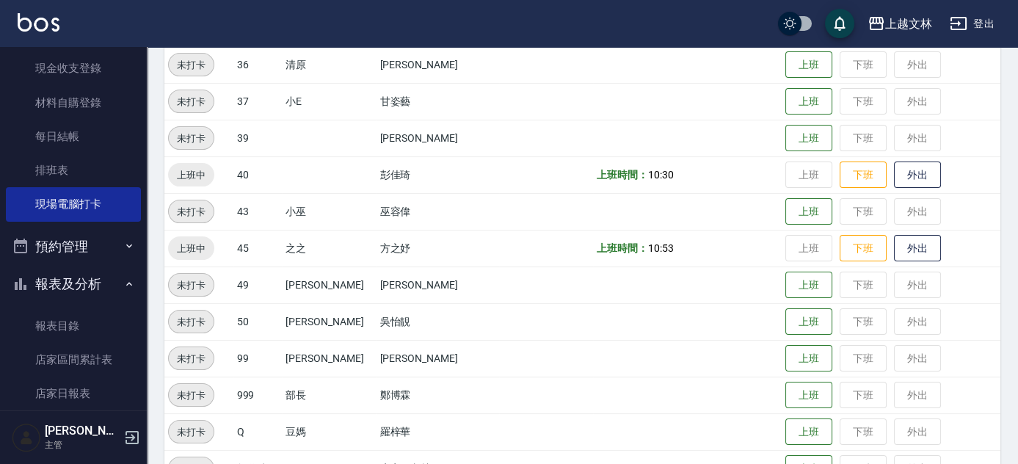
scroll to position [853, 0]
click at [795, 205] on button "上班" at bounding box center [808, 210] width 47 height 26
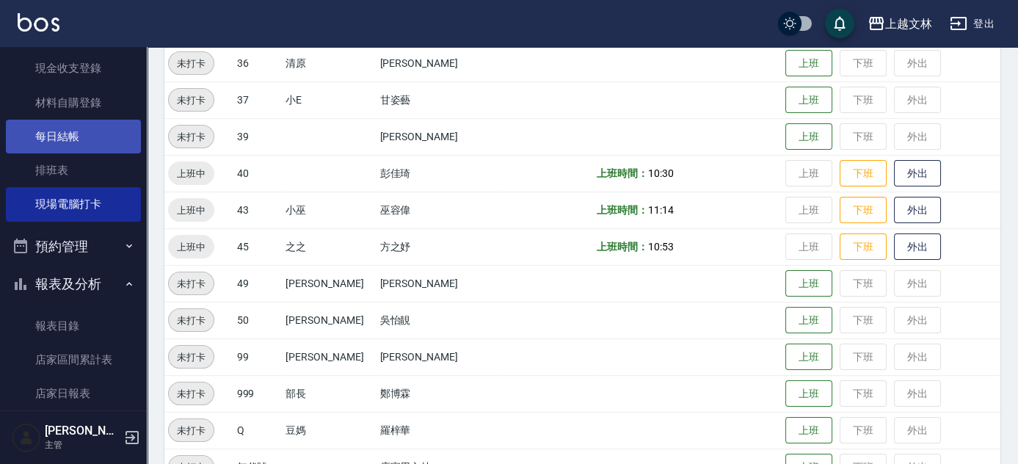
click at [94, 140] on link "每日結帳" at bounding box center [73, 137] width 135 height 34
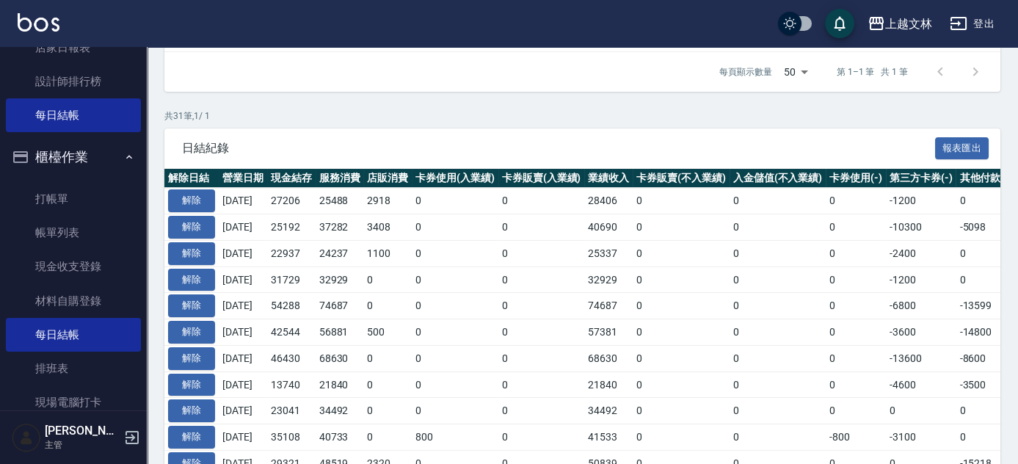
scroll to position [57, 0]
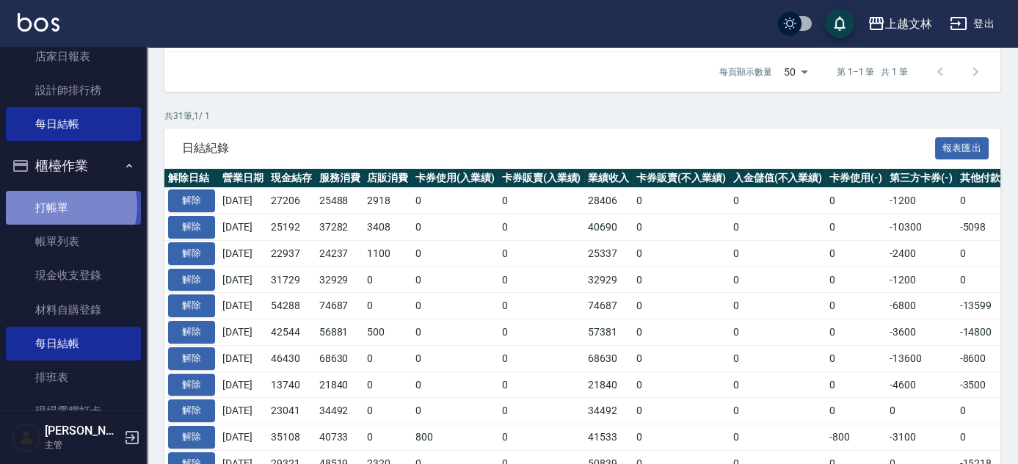
click at [68, 206] on link "打帳單" at bounding box center [73, 208] width 135 height 34
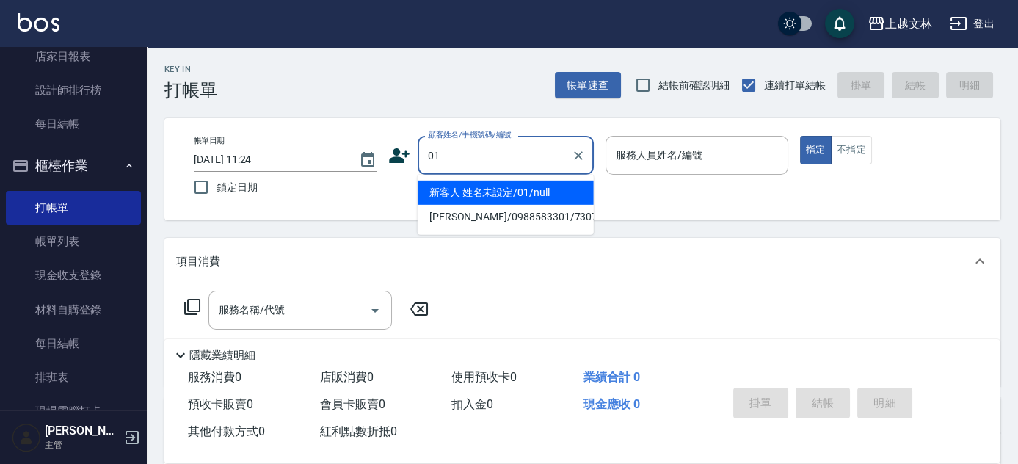
type input "新客人 姓名未設定/01/null"
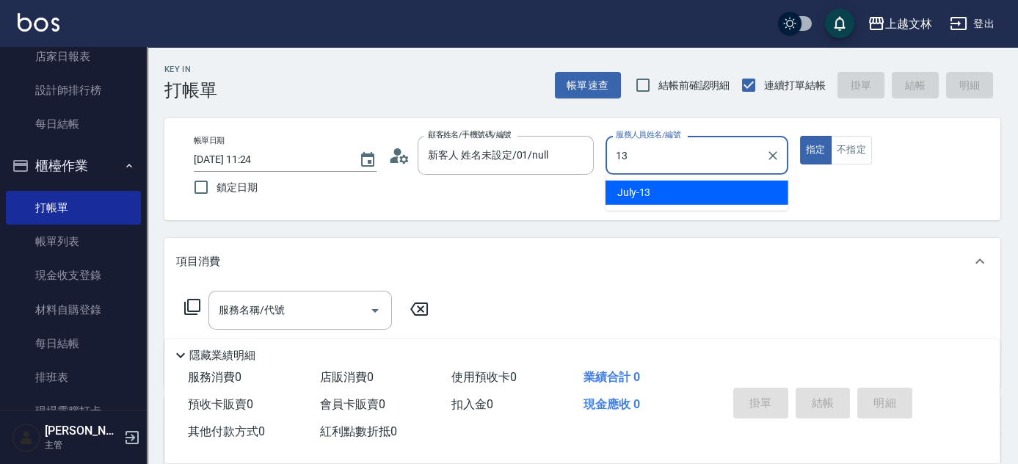
type input "July-13"
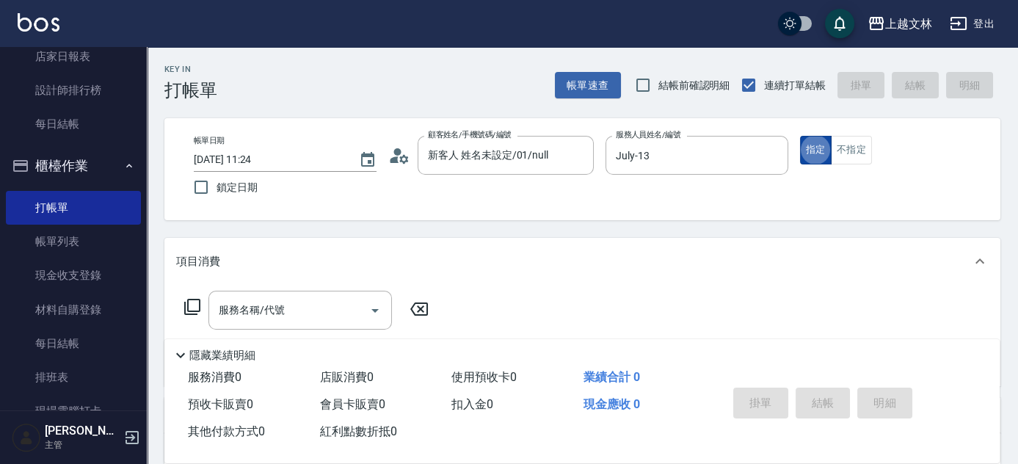
type button "true"
click at [295, 311] on input "服務名稱/代號" at bounding box center [289, 310] width 148 height 26
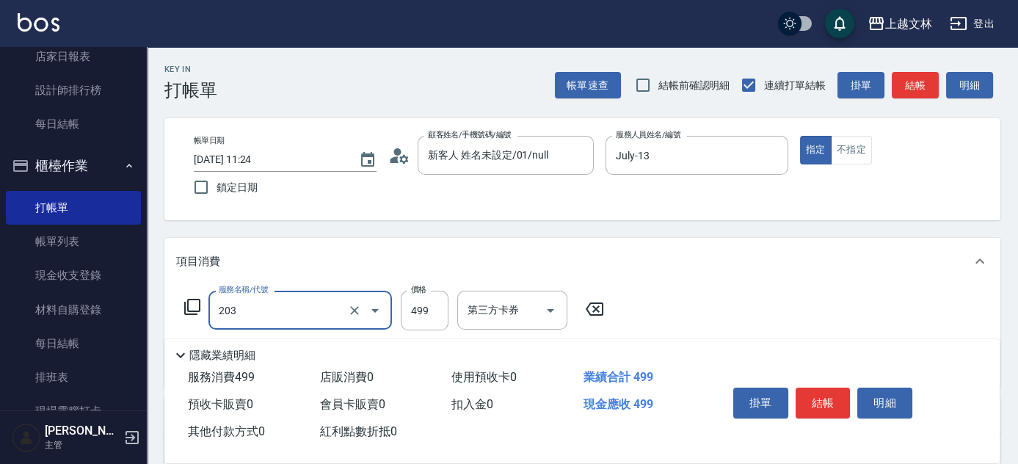
type input "B級洗+剪(203)"
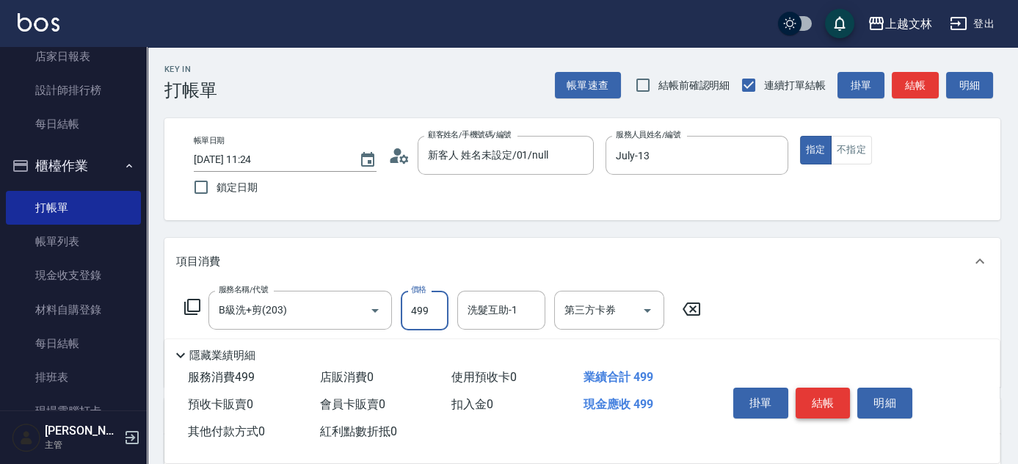
click at [839, 404] on button "結帳" at bounding box center [822, 402] width 55 height 31
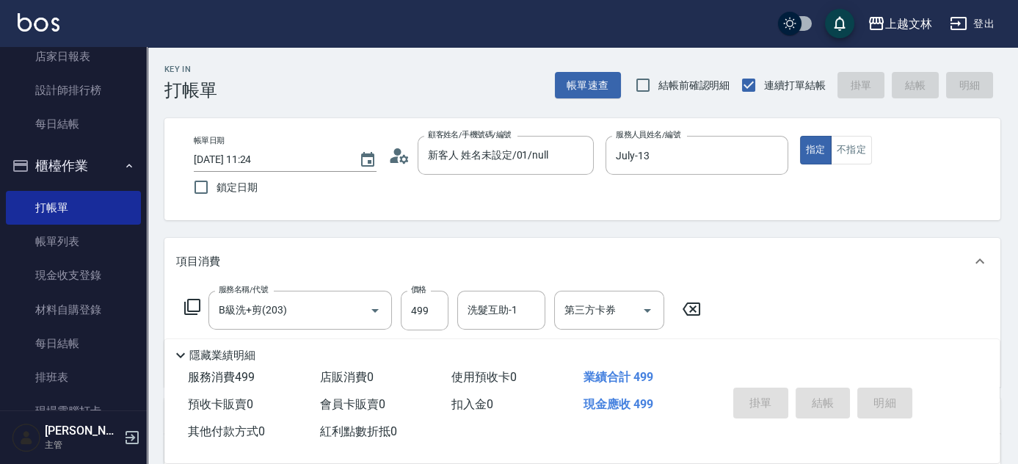
type input "2025/08/14 11:40"
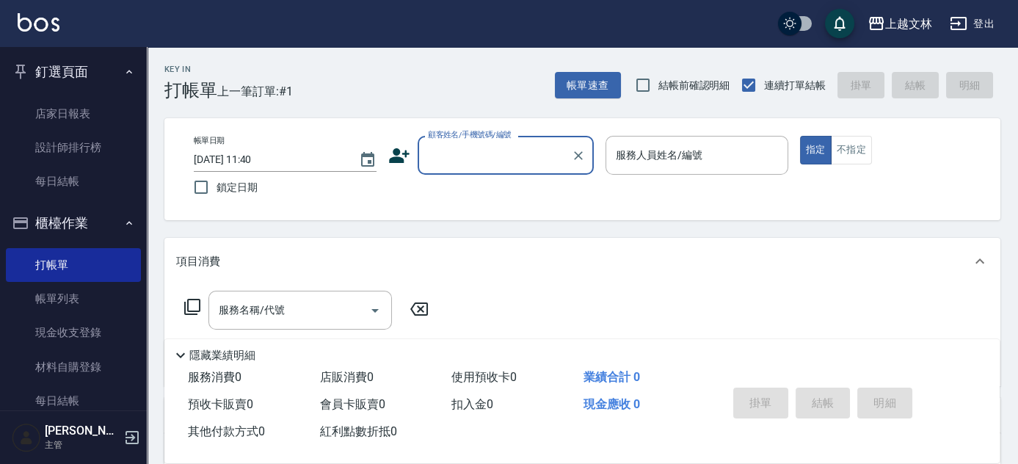
click at [108, 72] on button "釘選頁面" at bounding box center [73, 72] width 135 height 38
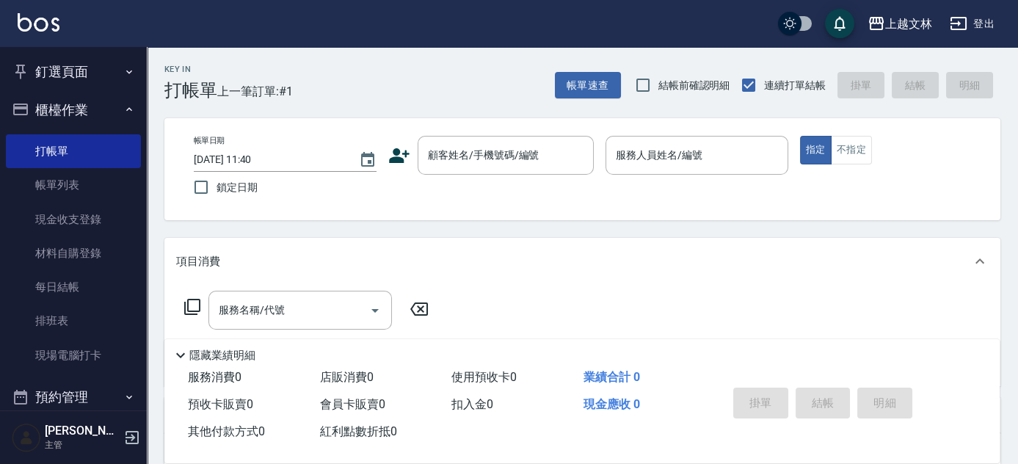
click at [139, 161] on nav "釘選頁面 店家日報表 設計師排行榜 每日結帳 櫃檯作業 打帳單 帳單列表 現金收支登錄 材料自購登錄 每日結帳 排班表 現場電腦打卡 預約管理 預約管理 單日…" at bounding box center [73, 228] width 147 height 363
click at [127, 103] on icon "button" at bounding box center [129, 109] width 12 height 12
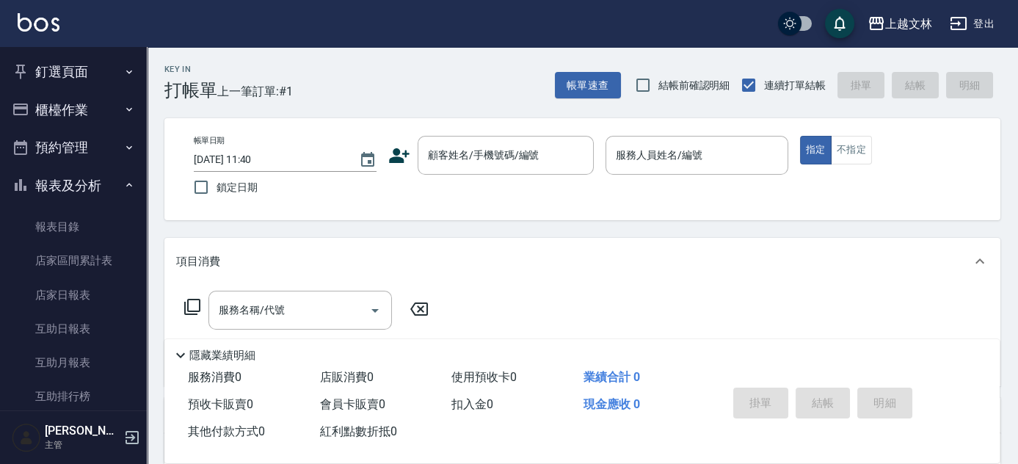
click at [147, 199] on div "Key In 打帳單 上一筆訂單:#1 帳單速查 結帳前確認明細 連續打單結帳 掛單 結帳 明細 帳單日期 2025/08/14 11:40 鎖定日期 顧客姓…" at bounding box center [582, 380] width 871 height 666
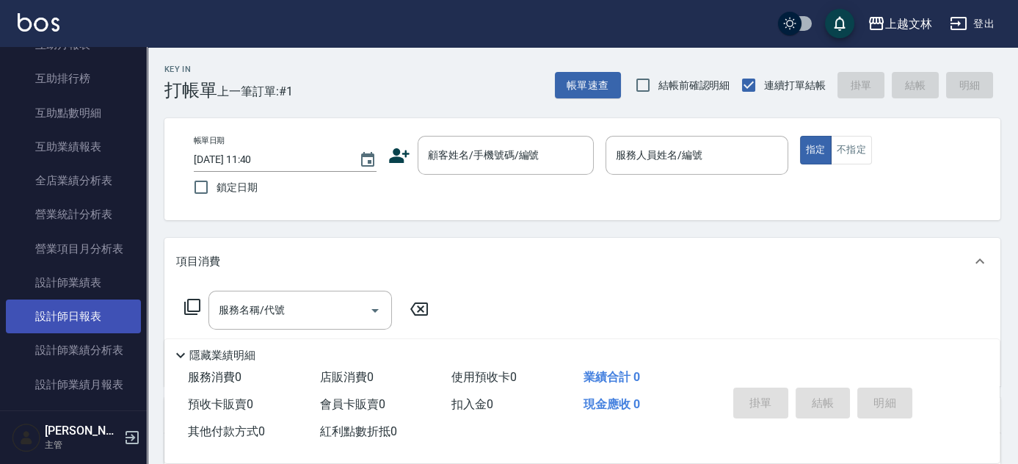
click at [107, 308] on link "設計師日報表" at bounding box center [73, 316] width 135 height 34
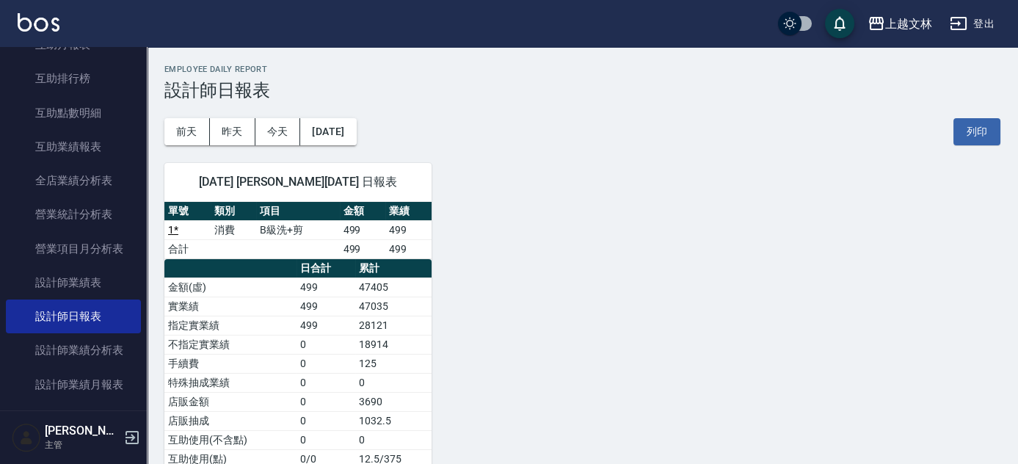
click at [148, 57] on div "上越文林 2025-08-14 設計師日報表 列印時間： 2025-08-14-11:57 Employee Daily Report 設計師日報表 前天 昨…" at bounding box center [582, 333] width 871 height 572
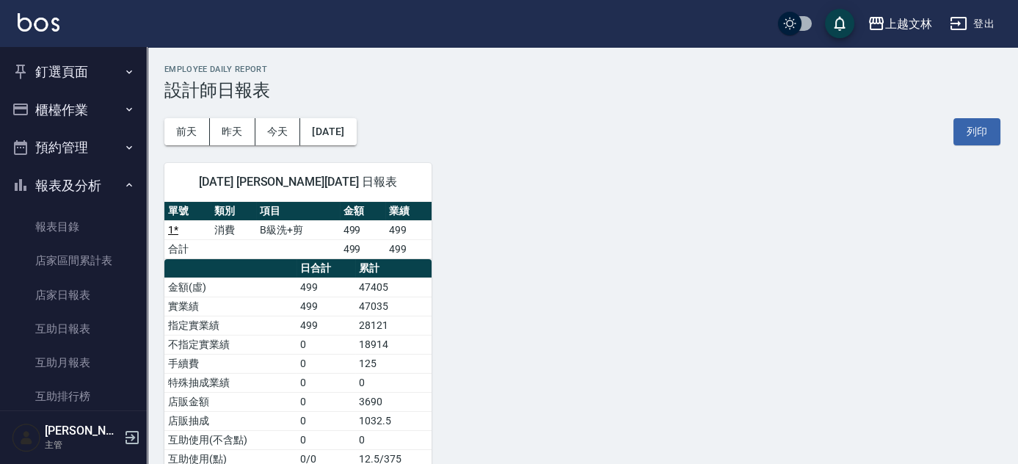
click at [123, 188] on icon "button" at bounding box center [129, 185] width 12 height 12
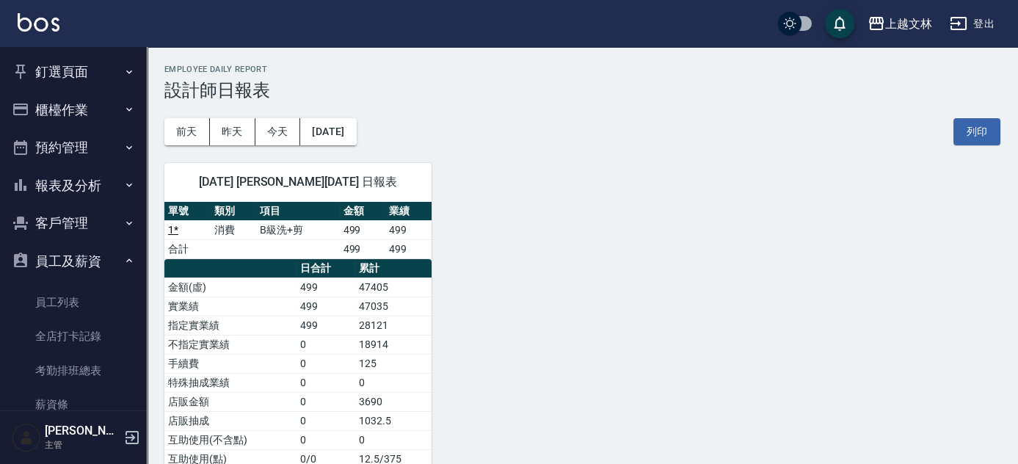
click at [113, 117] on button "櫃檯作業" at bounding box center [73, 110] width 135 height 38
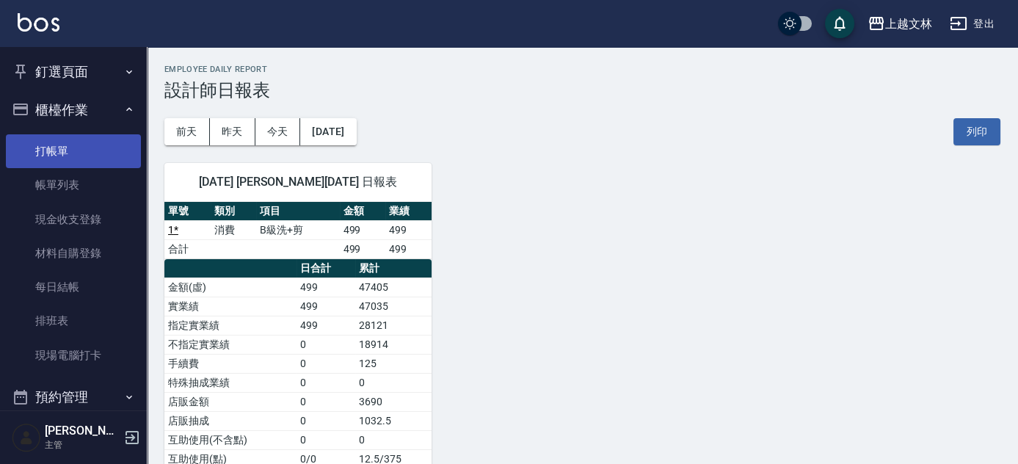
click at [117, 161] on link "打帳單" at bounding box center [73, 151] width 135 height 34
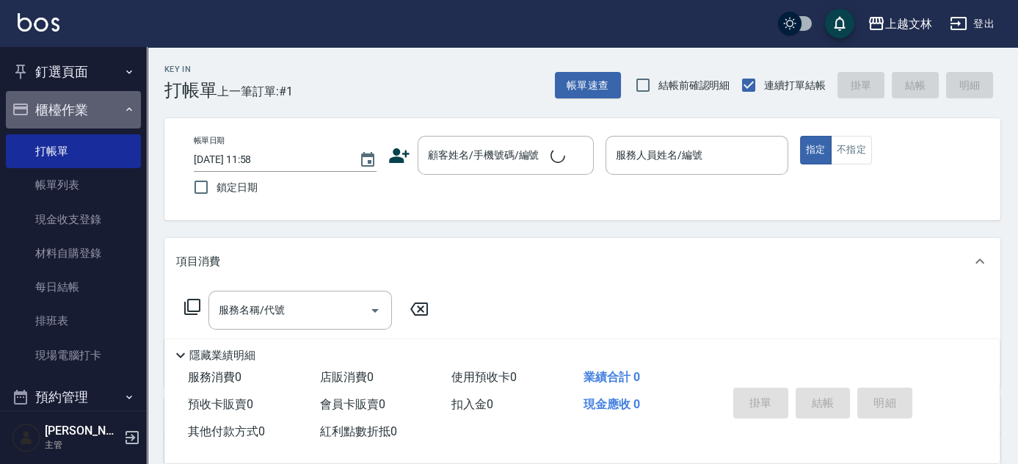
click at [123, 112] on icon "button" at bounding box center [129, 109] width 12 height 12
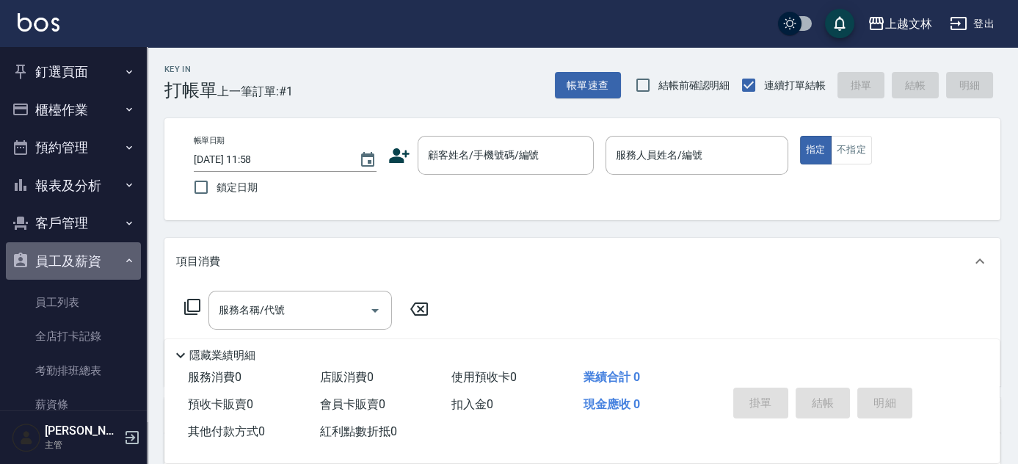
click at [112, 258] on button "員工及薪資" at bounding box center [73, 261] width 135 height 38
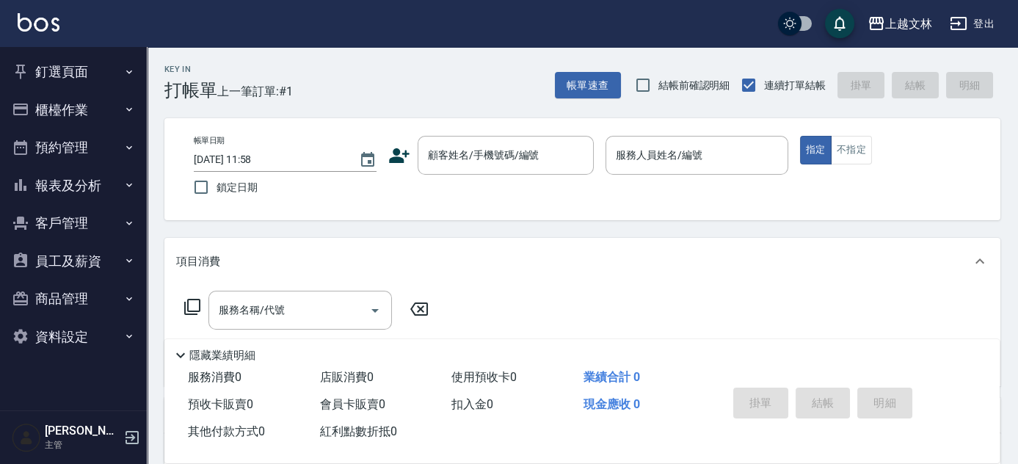
click at [92, 234] on button "客戶管理" at bounding box center [73, 223] width 135 height 38
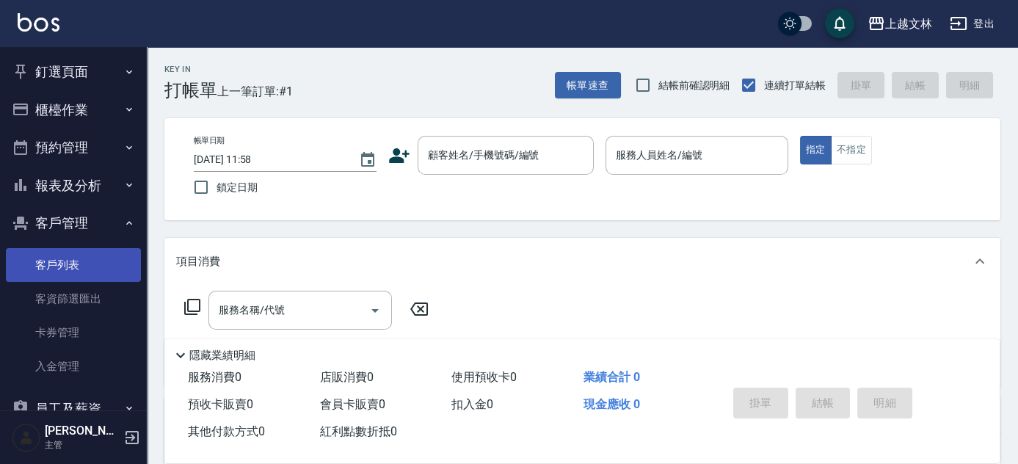
click at [90, 250] on link "客戶列表" at bounding box center [73, 265] width 135 height 34
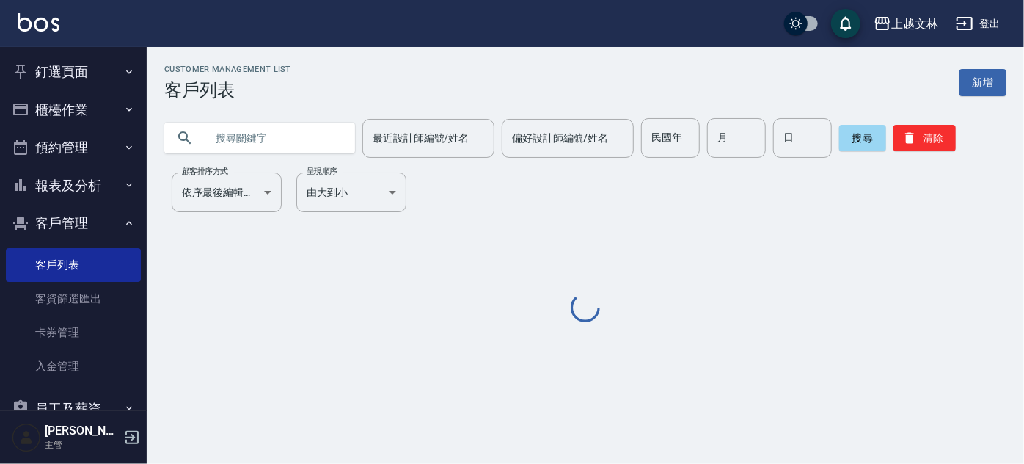
click at [277, 146] on input "text" at bounding box center [274, 138] width 138 height 40
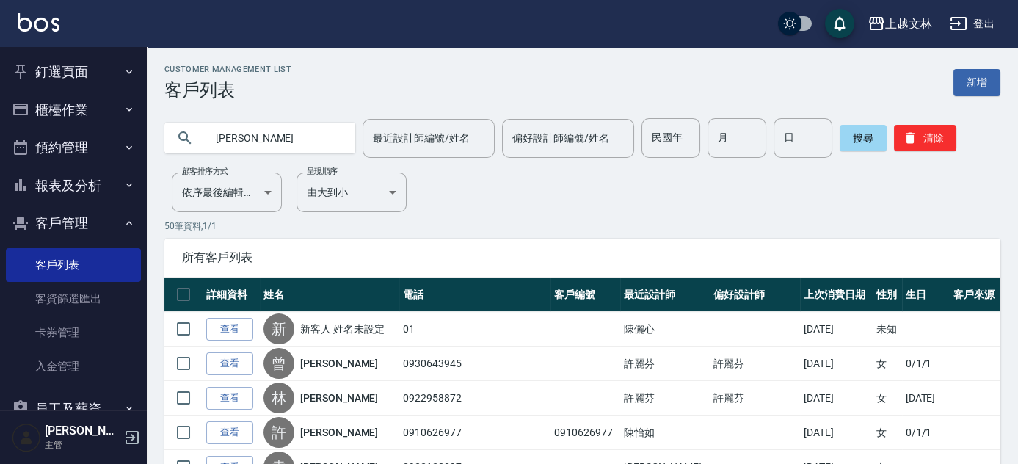
type input "陳心"
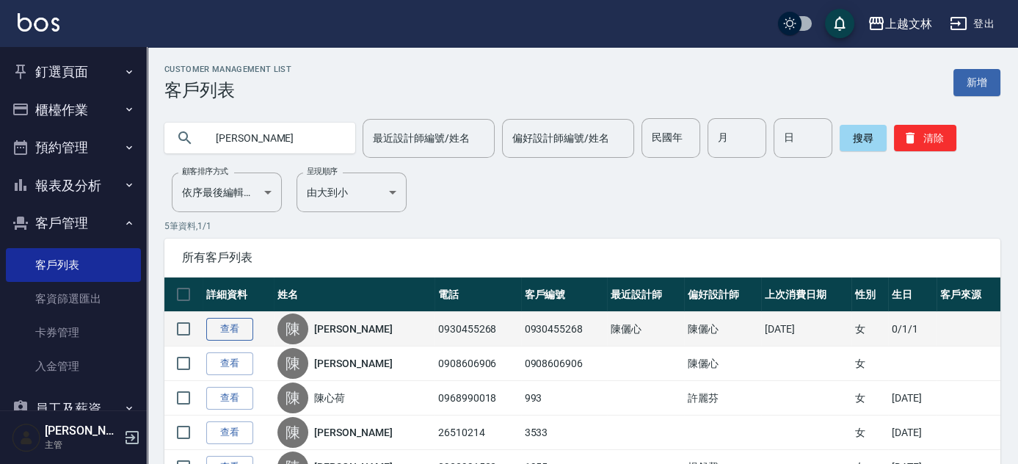
click at [239, 335] on link "查看" at bounding box center [229, 329] width 47 height 23
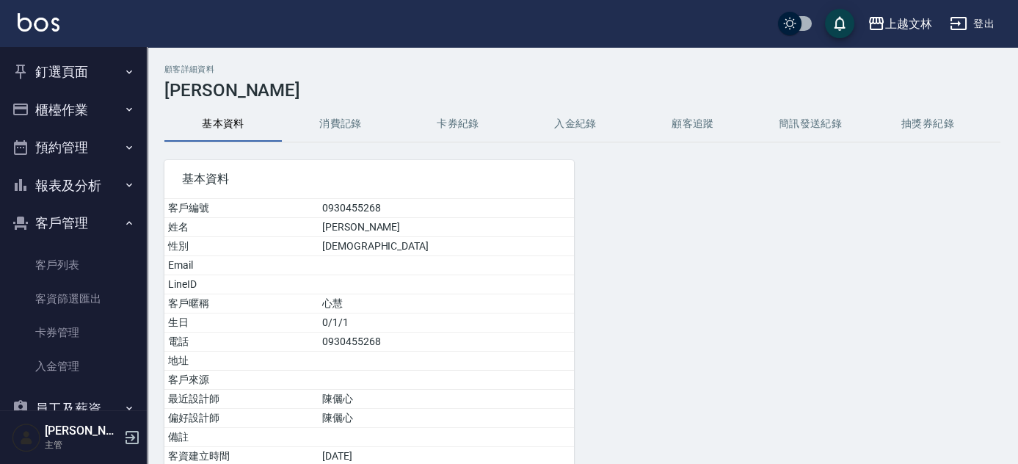
click at [346, 128] on button "消費記錄" at bounding box center [340, 123] width 117 height 35
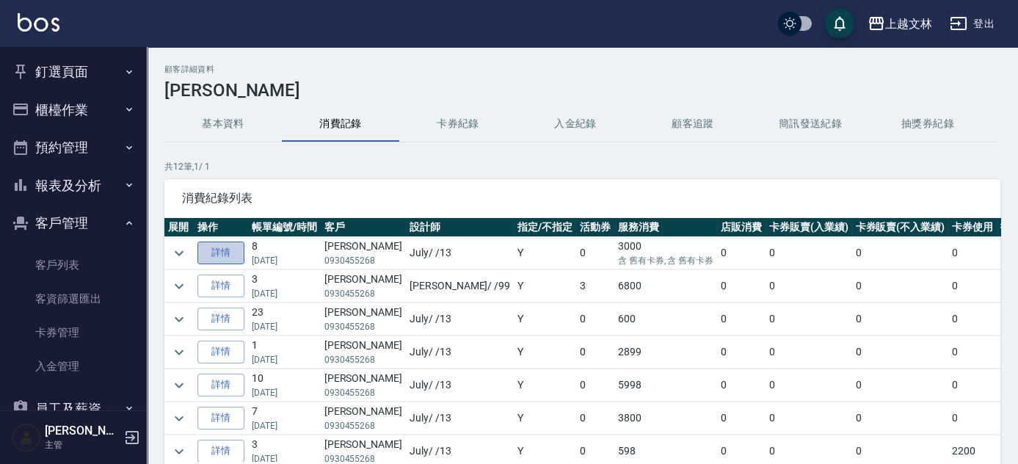
click at [236, 261] on link "詳情" at bounding box center [220, 252] width 47 height 23
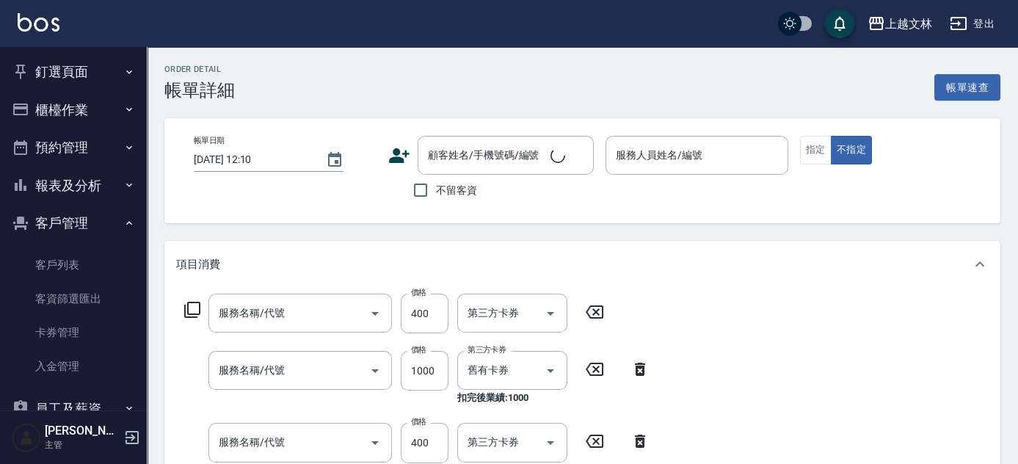
type input "2025/03/01 16:18"
type input "July-13"
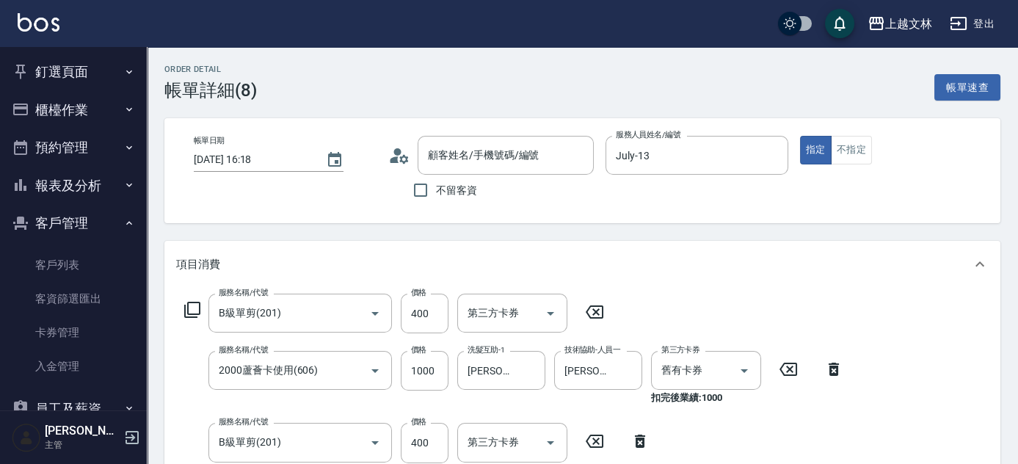
type input "B級單剪(201)"
type input "2000蘆薈卡使用(606)"
type input "B級單剪(201)"
type input "2400淨化卡使用(616)"
type input "陳心慧/0930455268/0930455268"
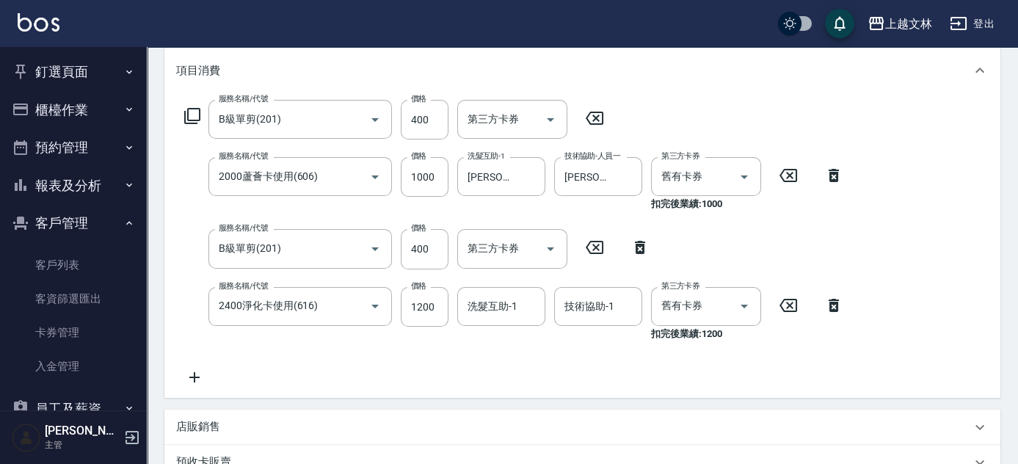
scroll to position [204, 0]
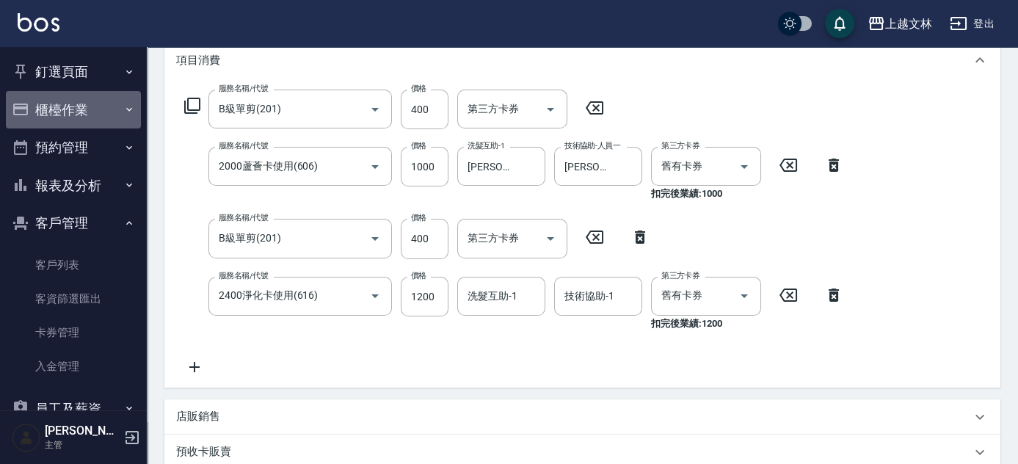
click at [109, 107] on button "櫃檯作業" at bounding box center [73, 110] width 135 height 38
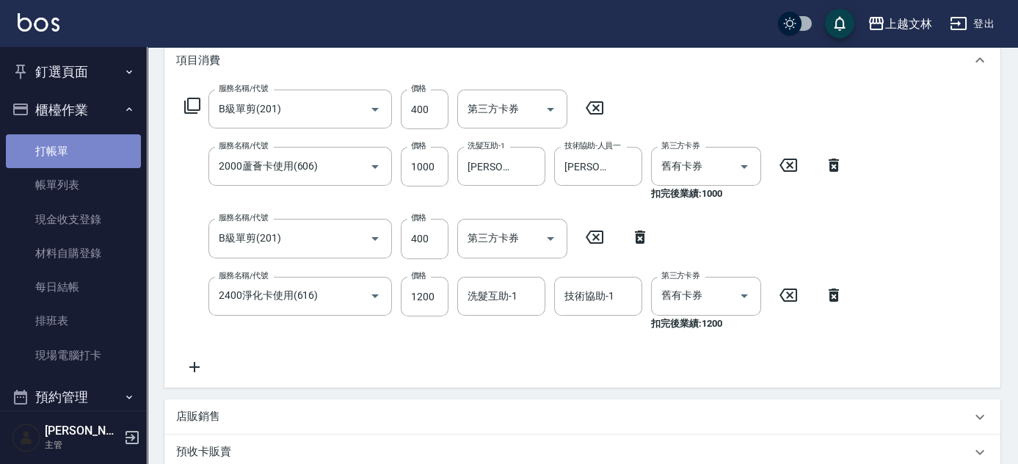
click at [109, 142] on link "打帳單" at bounding box center [73, 151] width 135 height 34
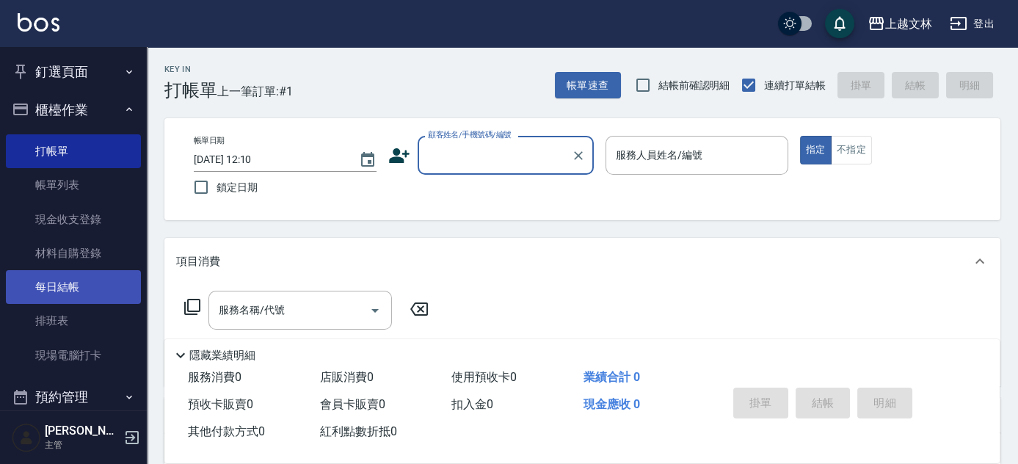
click at [48, 288] on link "每日結帳" at bounding box center [73, 287] width 135 height 34
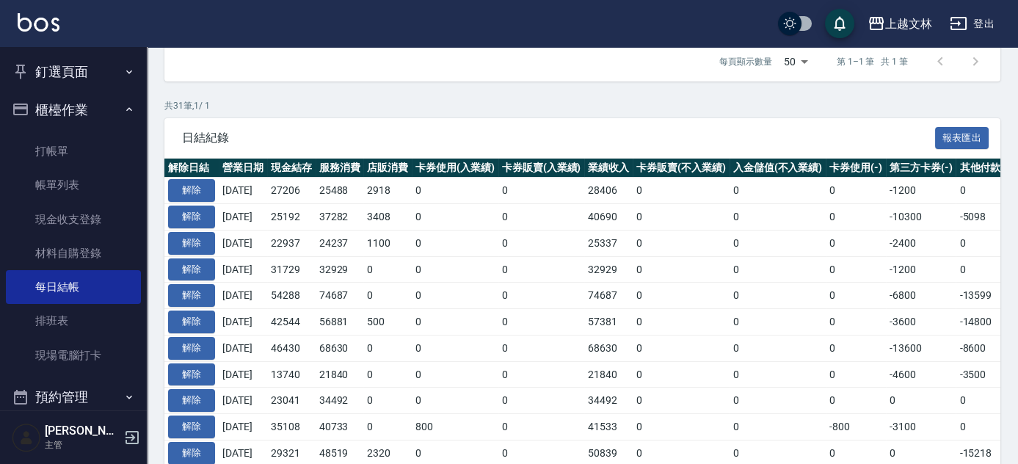
scroll to position [258, 0]
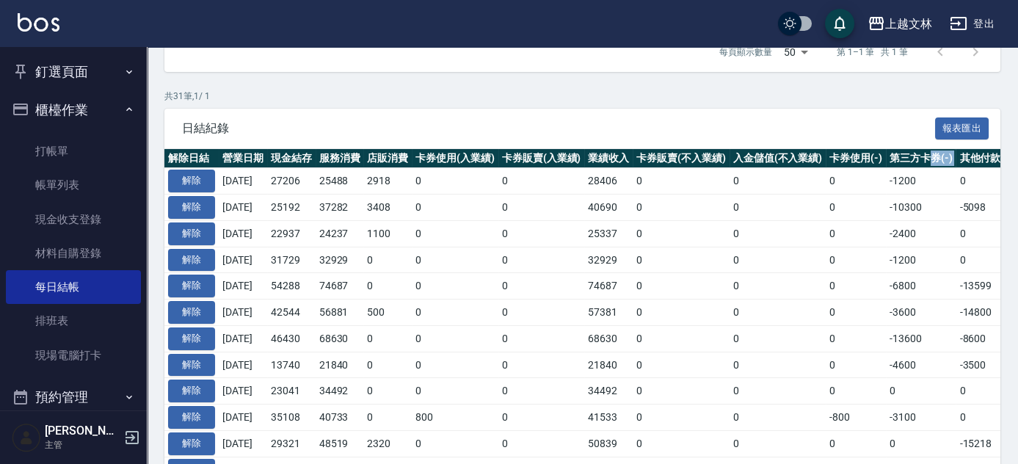
drag, startPoint x: 966, startPoint y: 154, endPoint x: 939, endPoint y: 154, distance: 27.2
click at [939, 154] on tr "解除日結 營業日期 現金結存 服務消費 店販消費 卡券使用(入業績) 卡券販賣(入業績) 業績收入 卡券販賣(不入業績) 入金儲值(不入業績) 卡券使用(-)…" at bounding box center [826, 158] width 1325 height 19
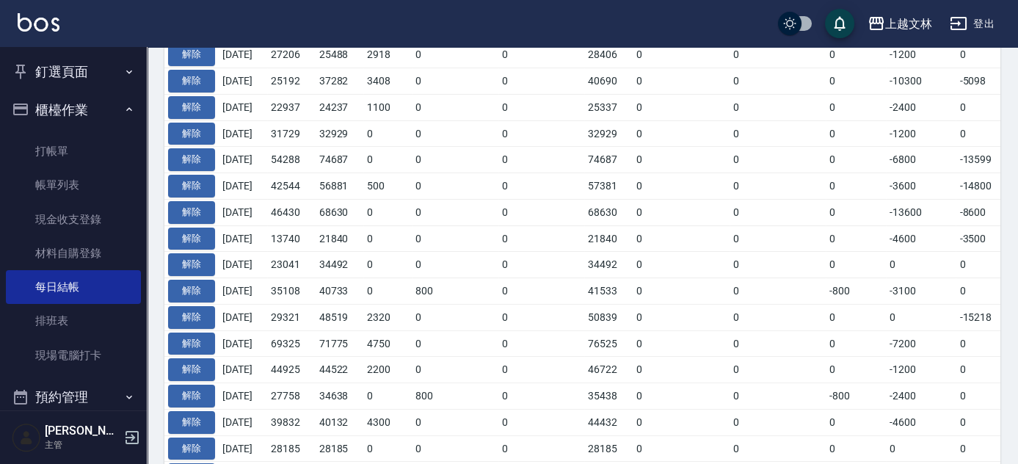
scroll to position [338, 0]
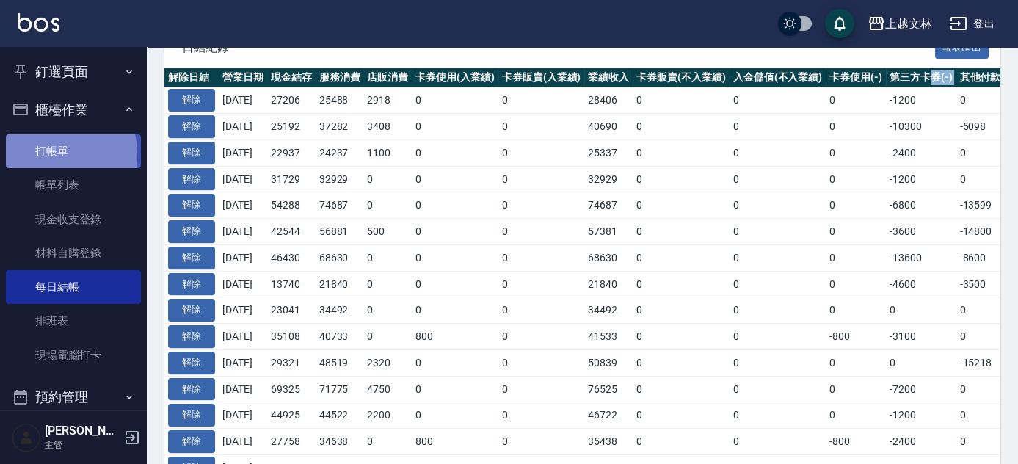
click at [48, 153] on link "打帳單" at bounding box center [73, 151] width 135 height 34
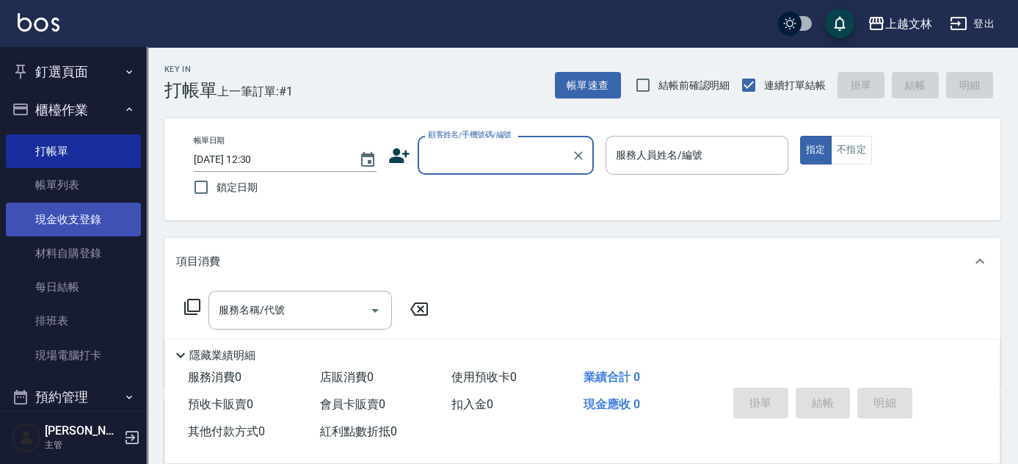
click at [44, 220] on link "現金收支登錄" at bounding box center [73, 220] width 135 height 34
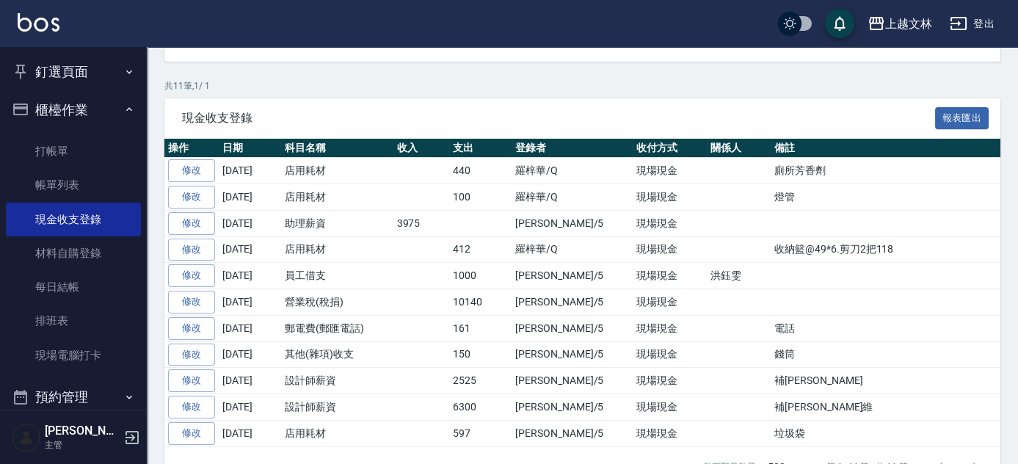
scroll to position [233, 0]
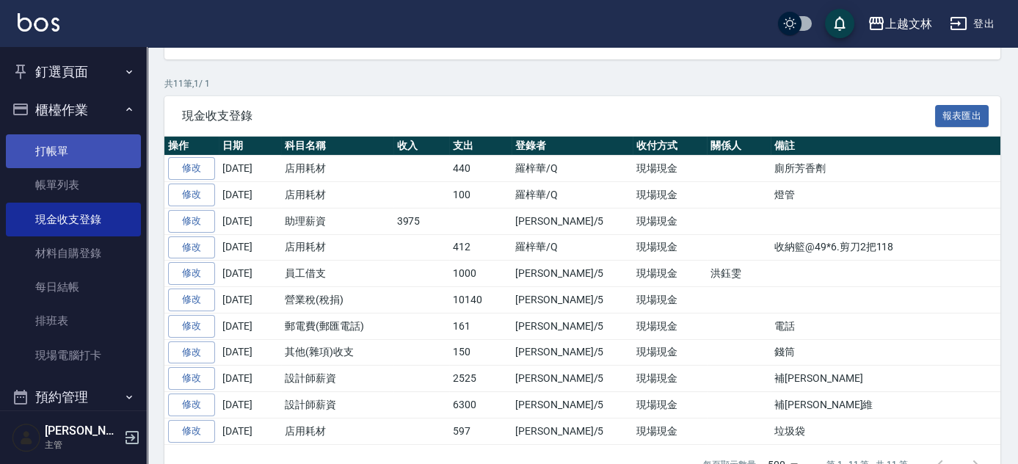
click at [53, 151] on link "打帳單" at bounding box center [73, 151] width 135 height 34
